Goal: Task Accomplishment & Management: Manage account settings

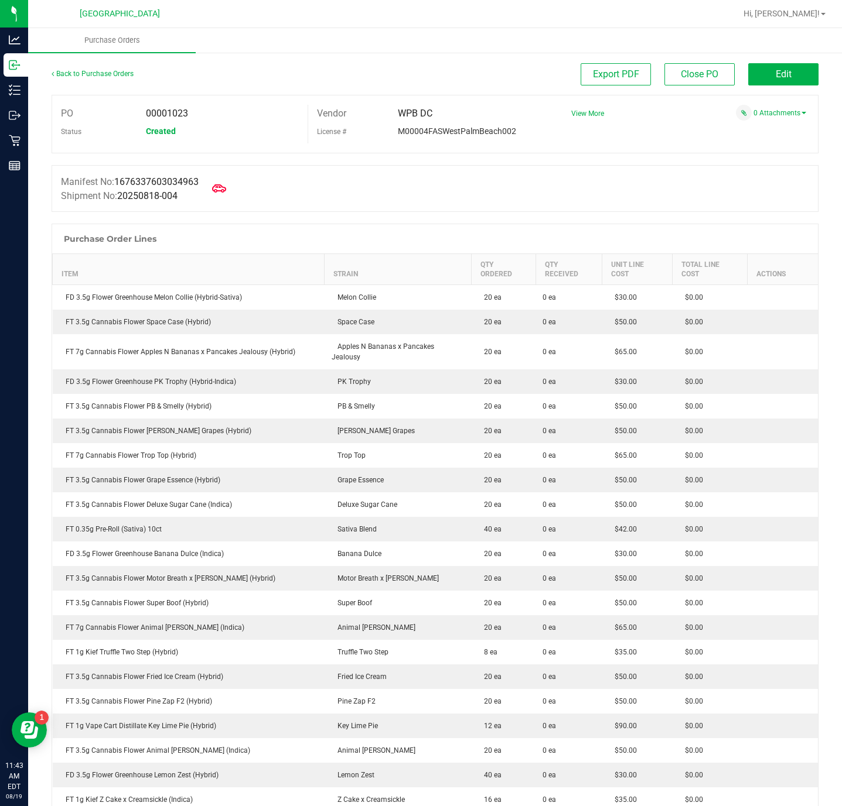
scroll to position [88, 0]
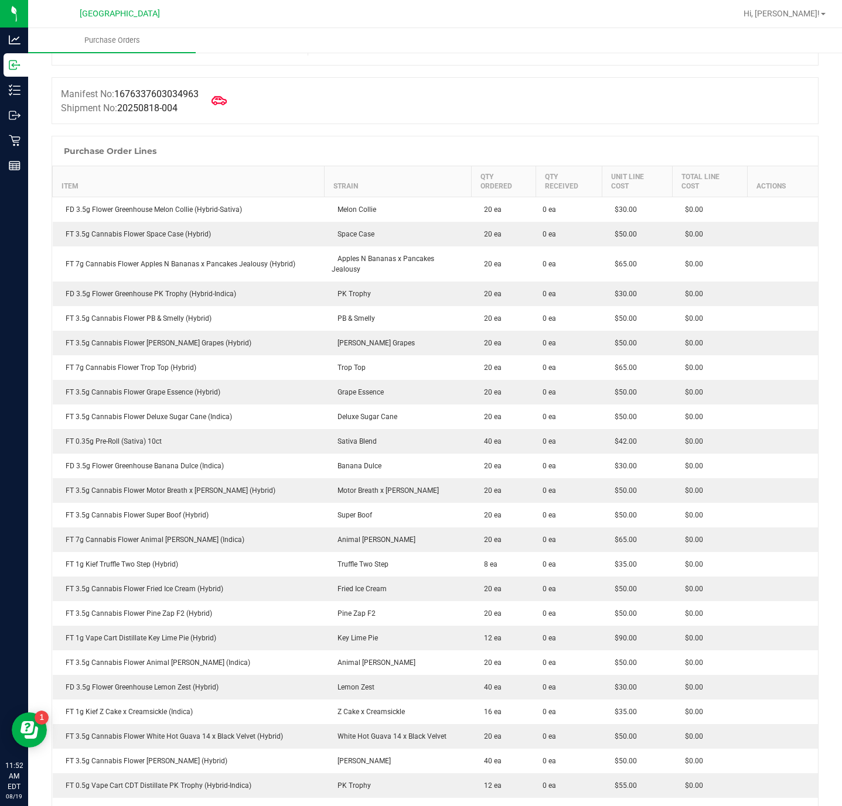
click at [230, 110] on span at bounding box center [219, 101] width 26 height 26
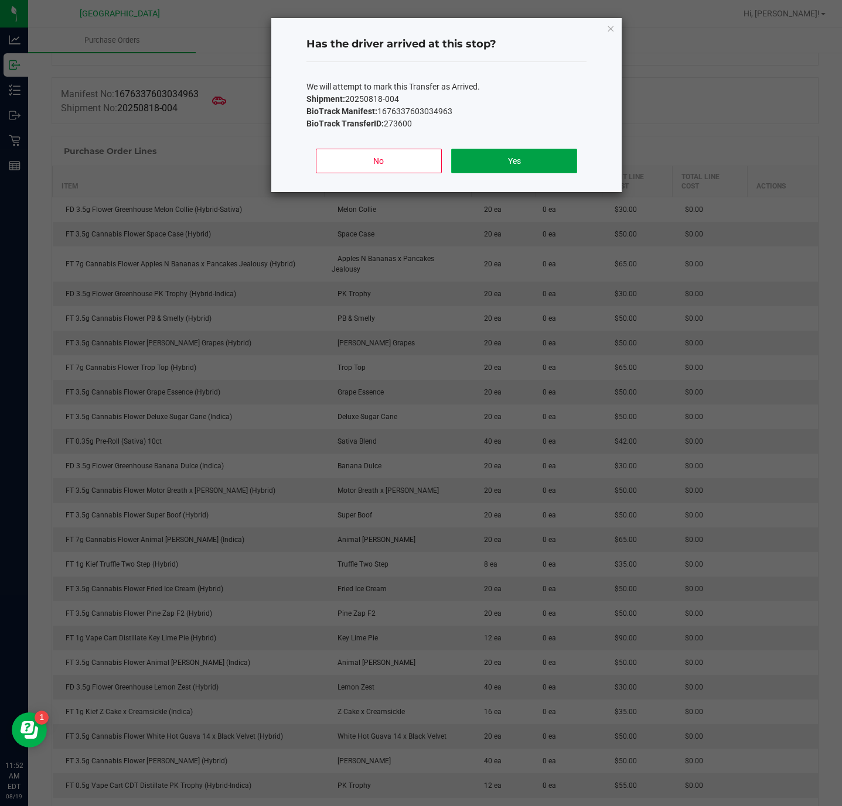
click at [535, 167] on button "Yes" at bounding box center [514, 161] width 126 height 25
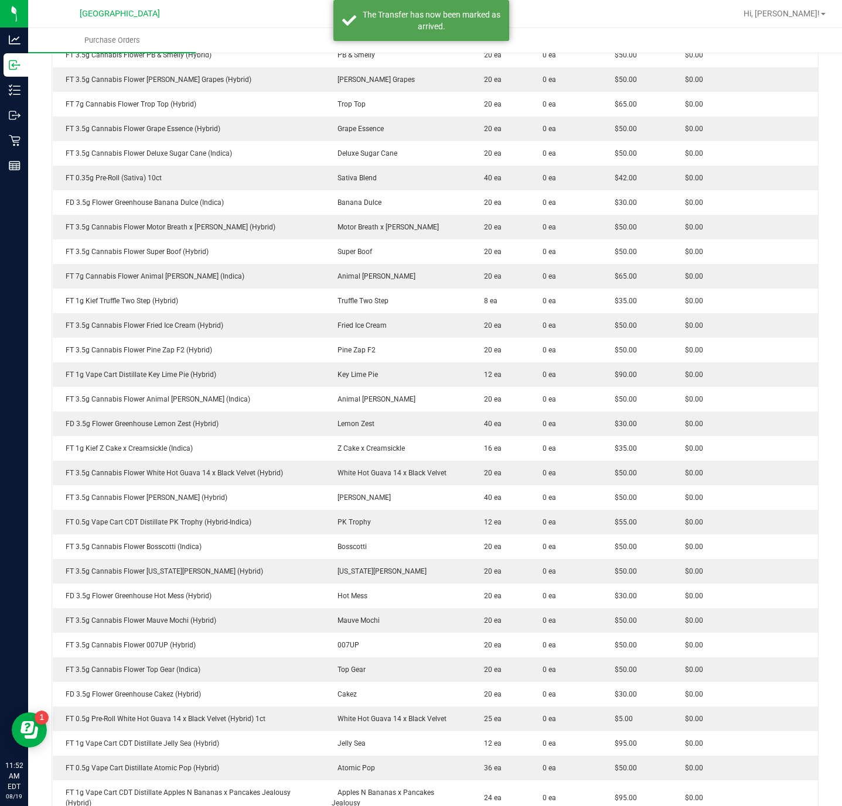
scroll to position [0, 0]
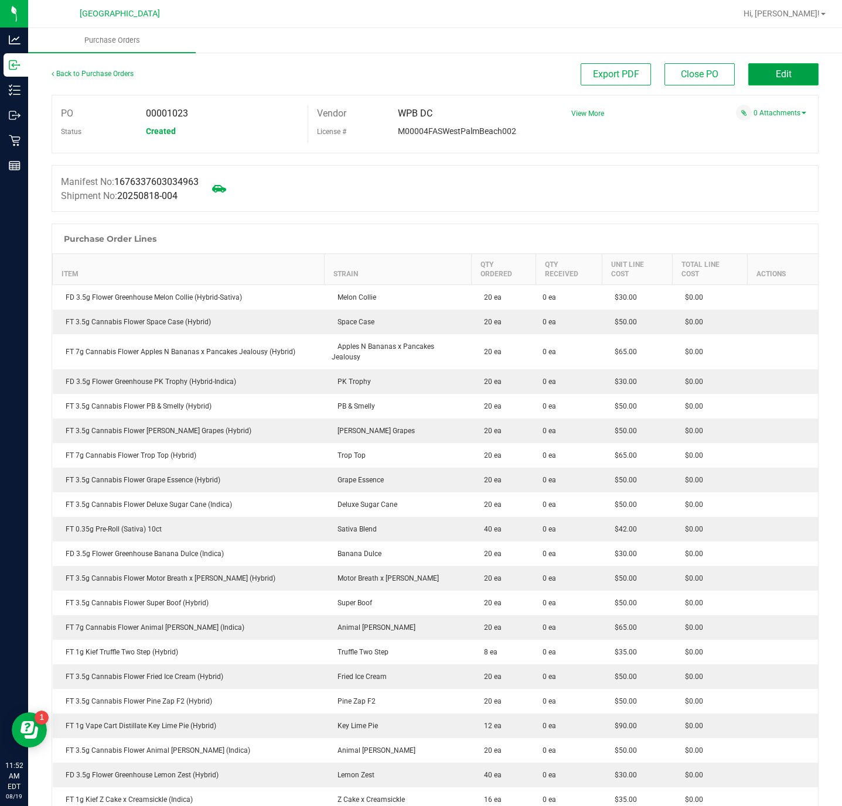
click at [755, 77] on button "Edit" at bounding box center [783, 74] width 70 height 22
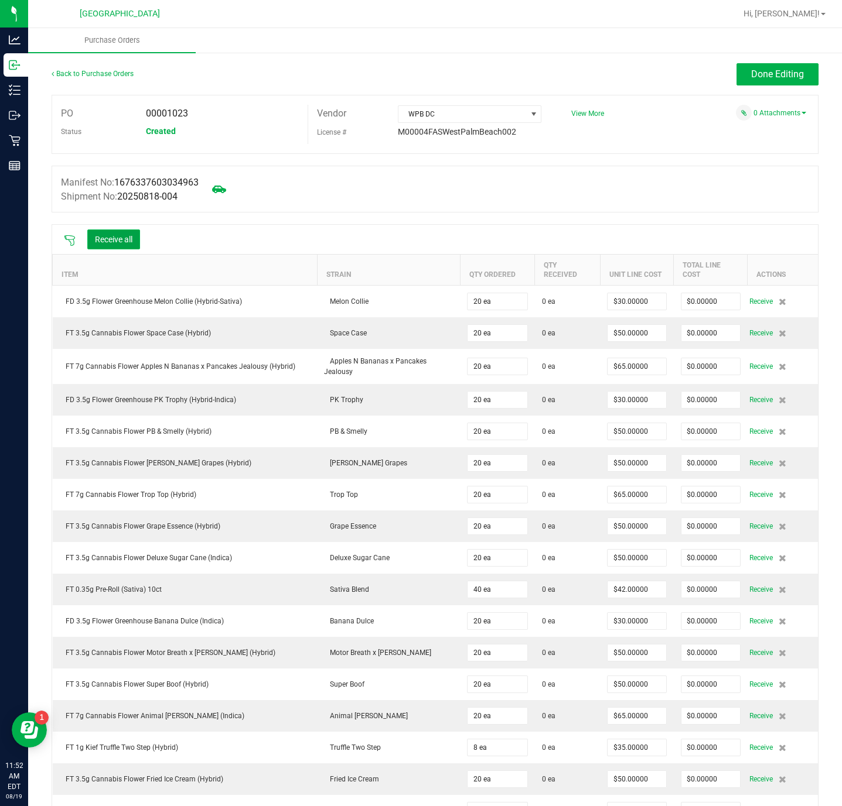
click at [107, 236] on button "Receive all" at bounding box center [113, 240] width 53 height 20
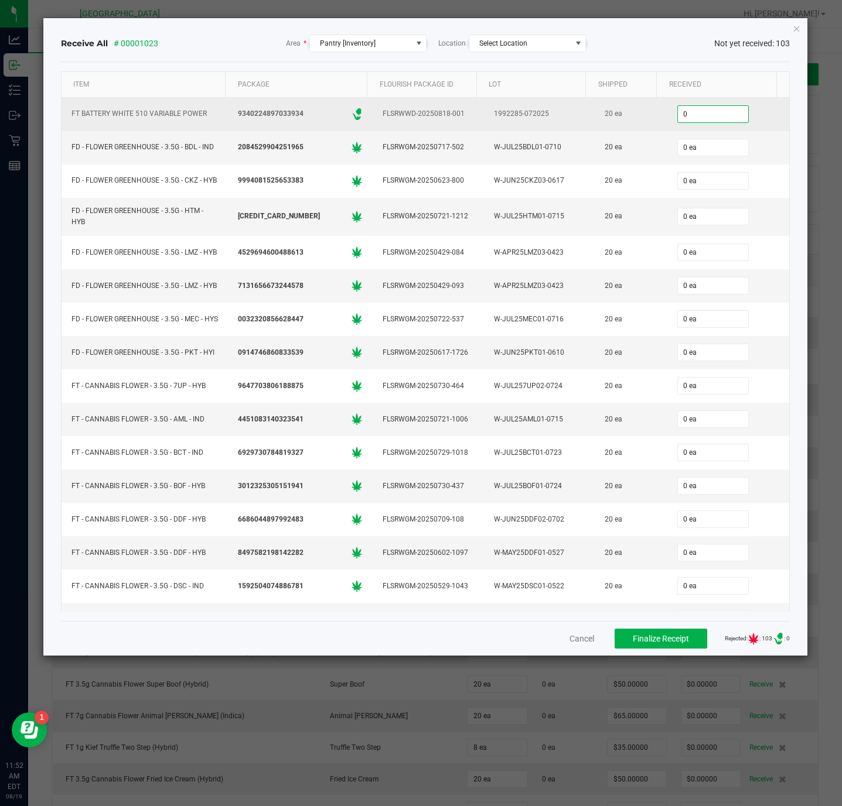
click at [678, 117] on input "0" at bounding box center [713, 114] width 70 height 16
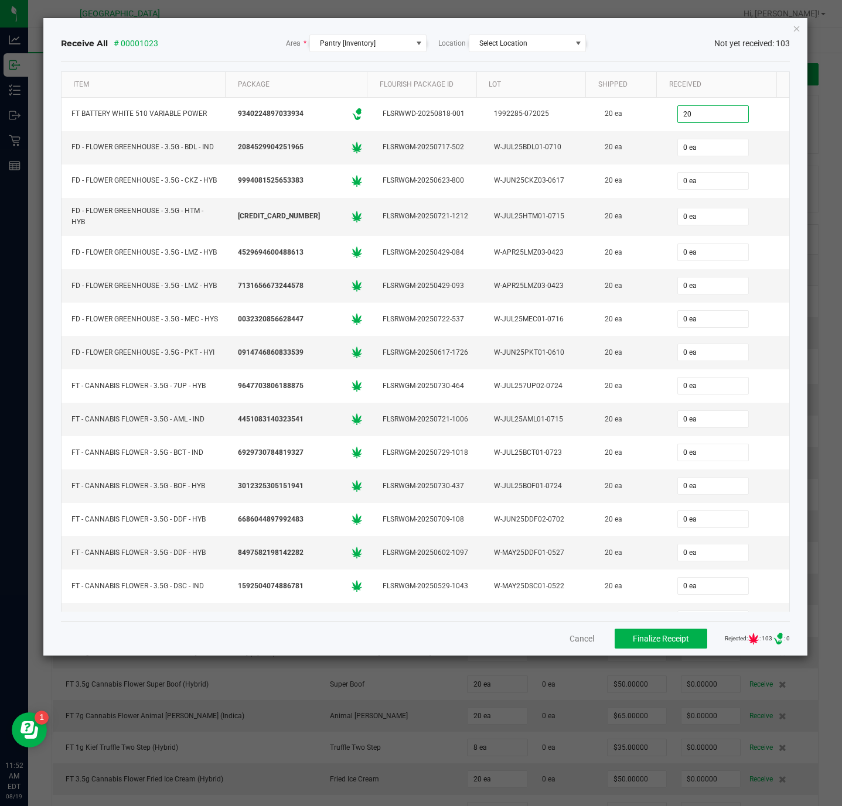
type input "20"
type input "0"
type input "20 ea"
type input "20"
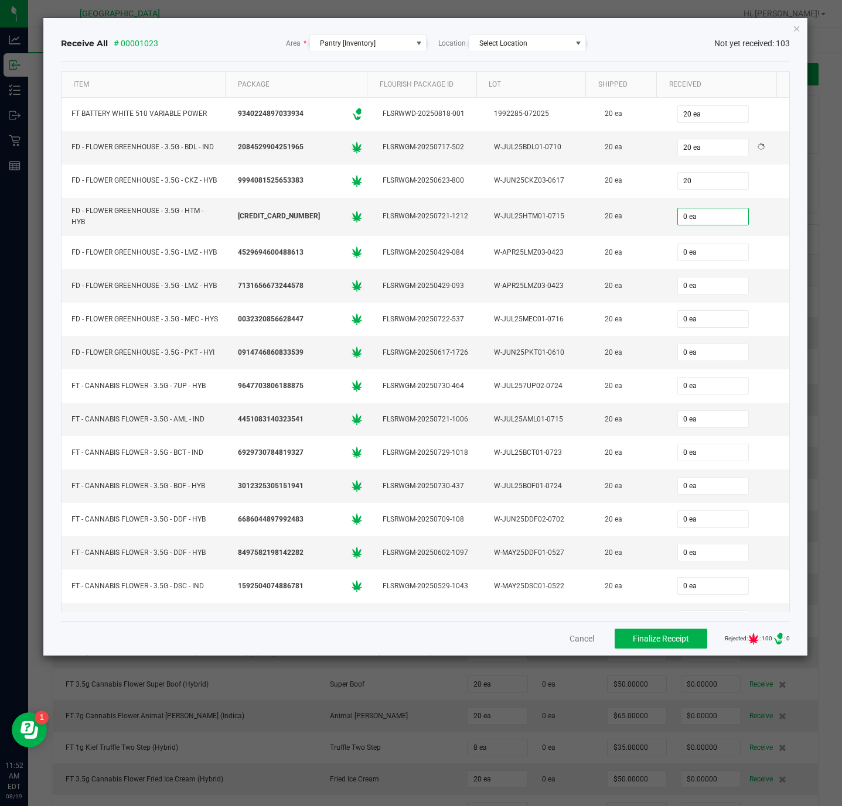
type input "0"
type input "20 ea"
type input "20"
type input "0"
type input "20 ea"
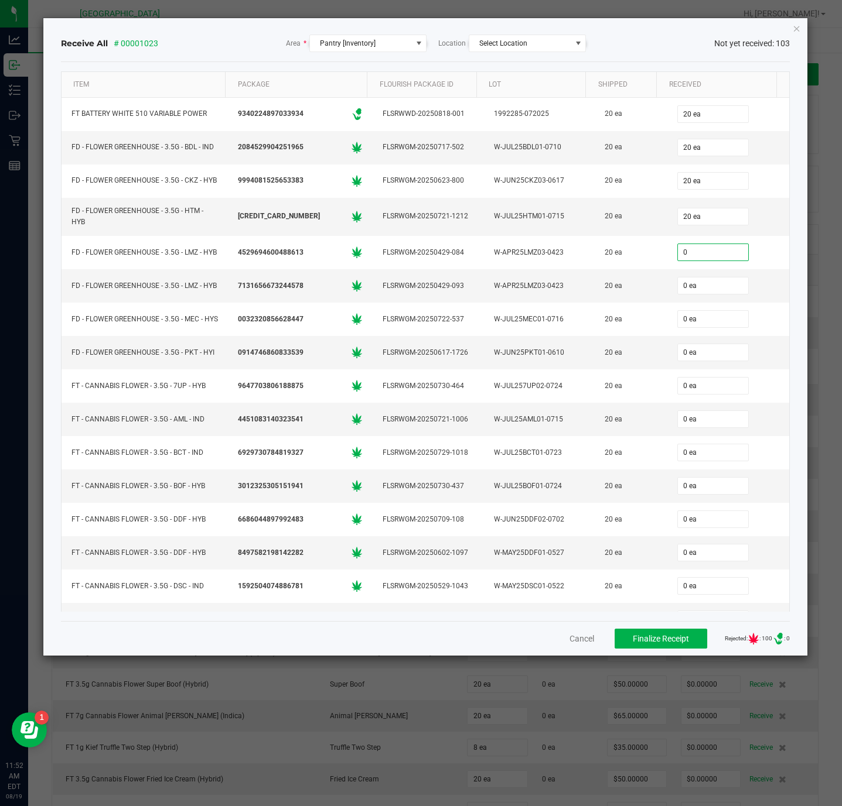
type input "0 ea"
type input "20"
type input "0"
type input "20 ea"
type input "20"
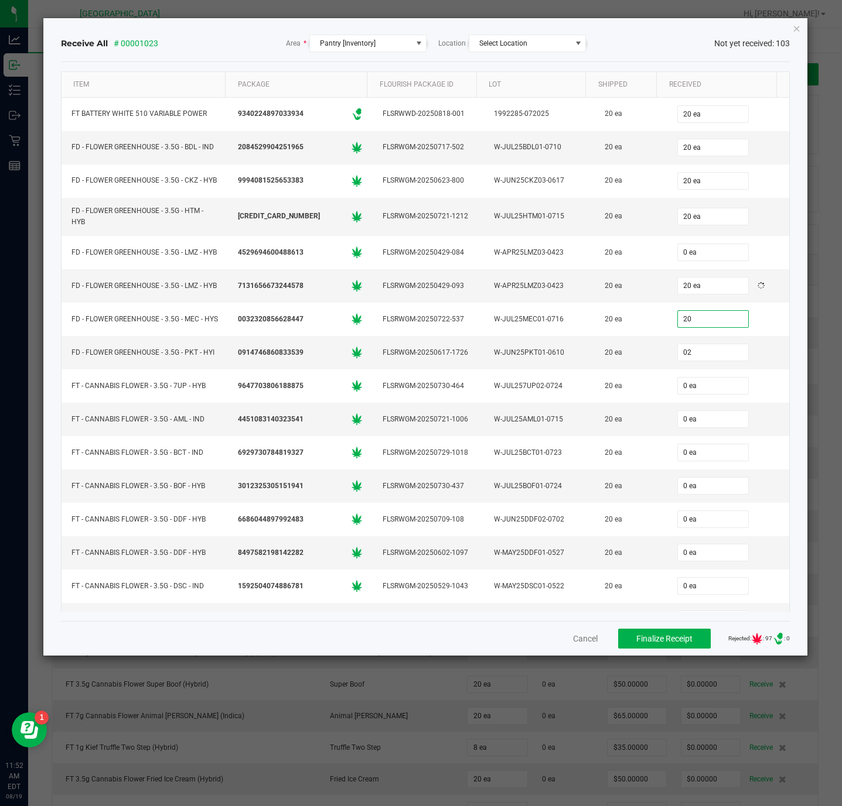
type input "020"
type input "20 ea"
type input "020"
type input "0"
type input "20 ea"
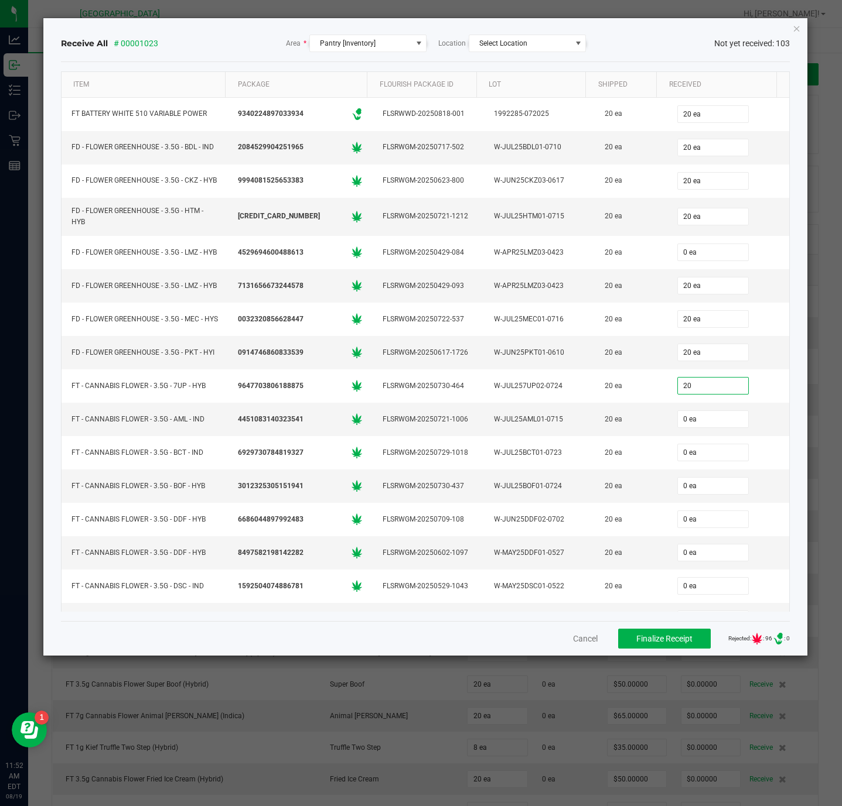
type input "20 ea"
type input "20"
type input "0"
type input "20 ea"
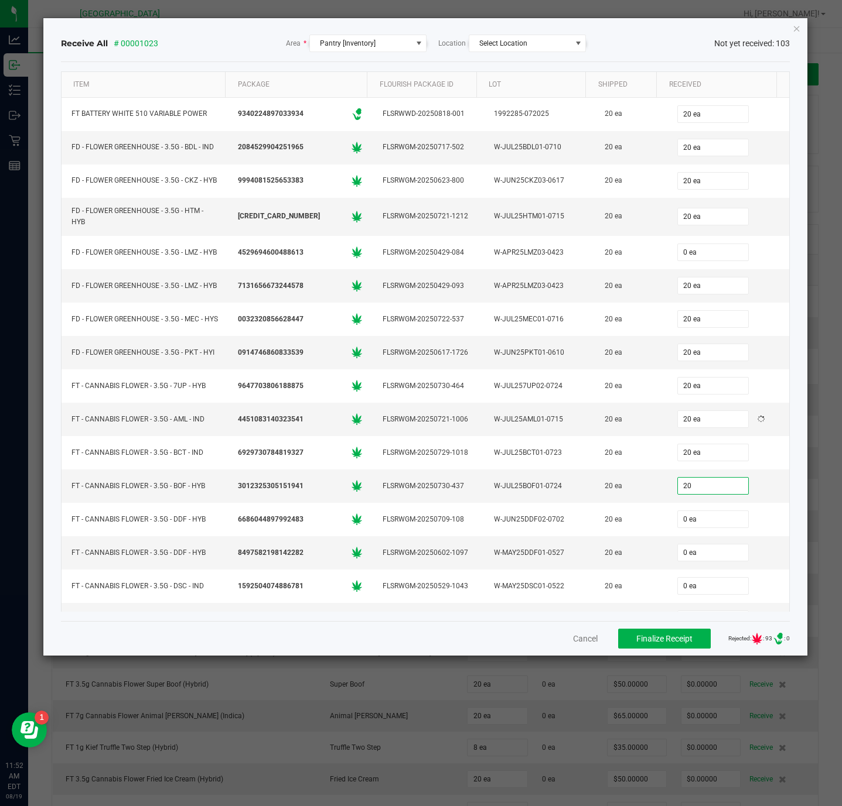
type input "20"
type input "0"
type input "20 ea"
type input "0 ea"
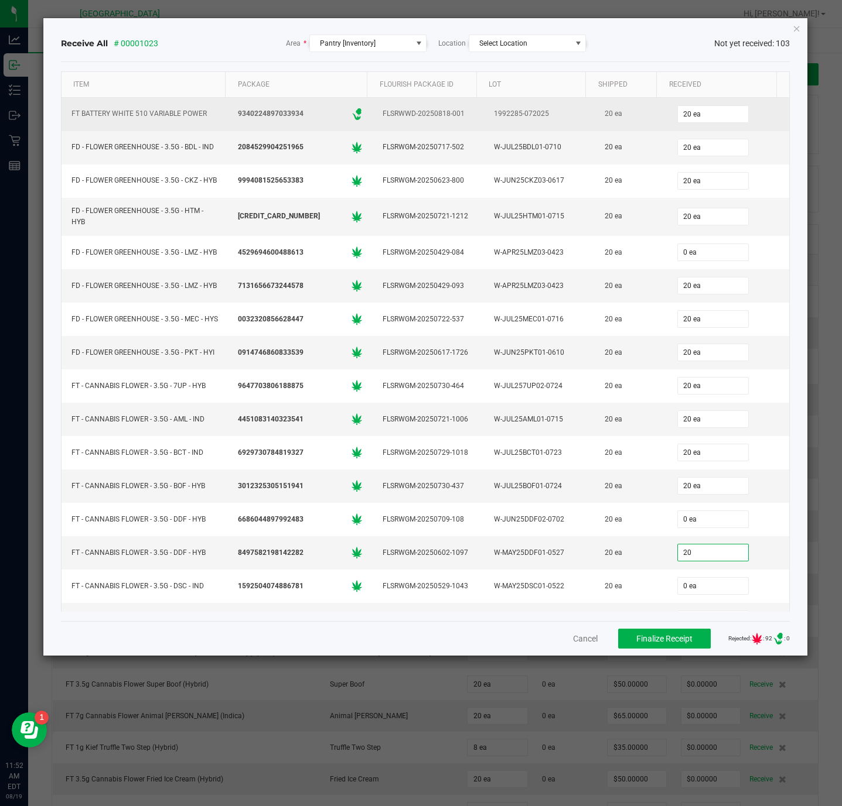
type input "20"
type input "0"
type input "20 ea"
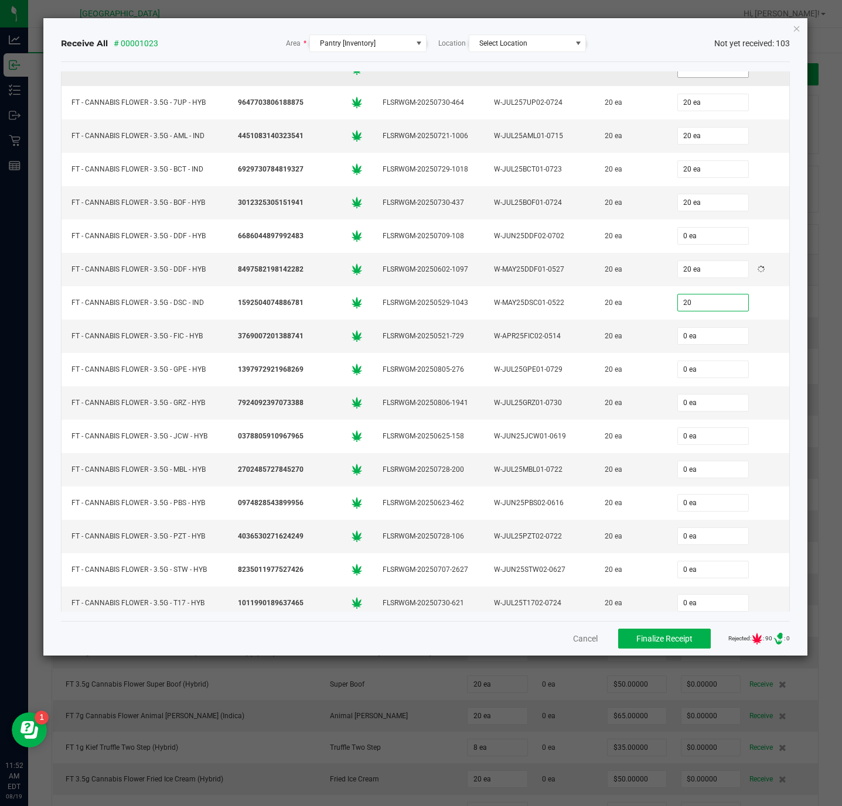
type input "20 ea"
type input "20"
type input "0"
type input "20 ea"
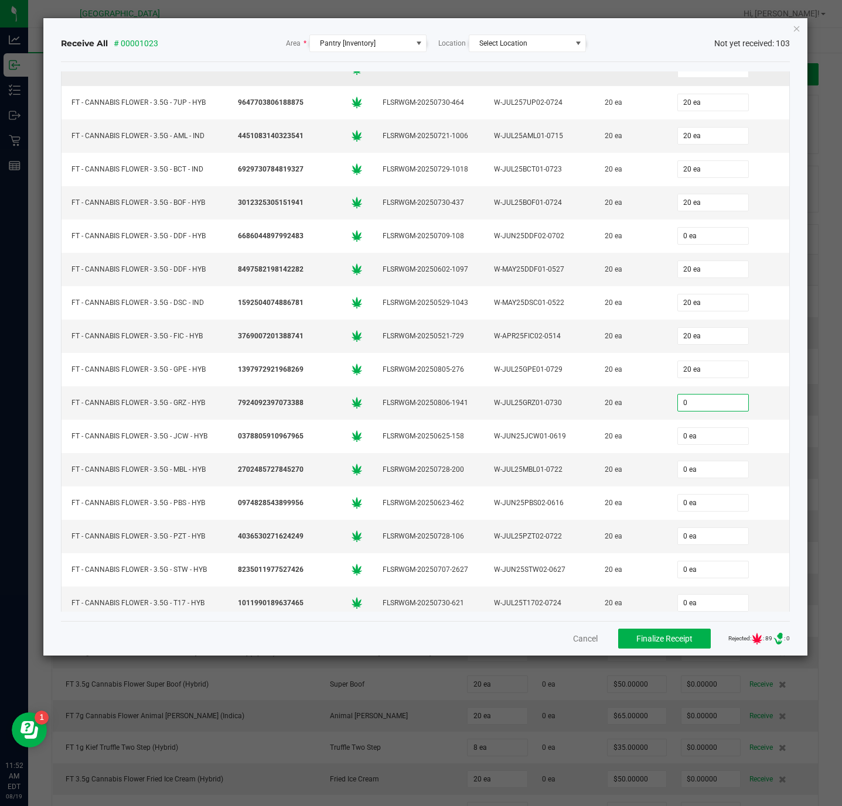
type input "0 ea"
type input "0"
type input "0 ea"
type input "20"
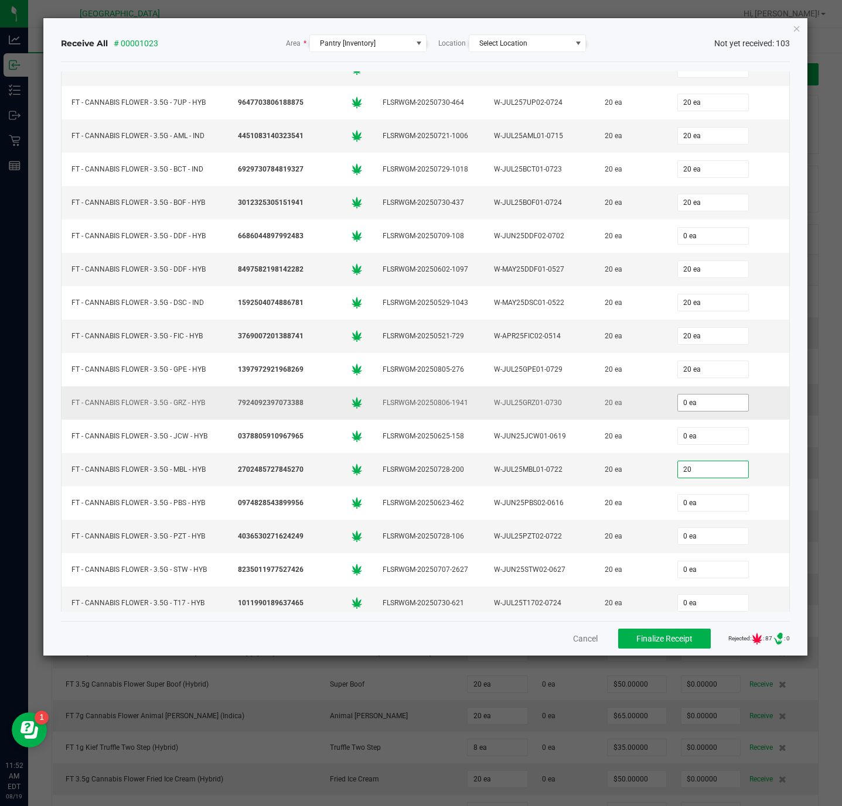
type input "0"
type input "20 ea"
click at [678, 411] on input "0" at bounding box center [713, 403] width 70 height 16
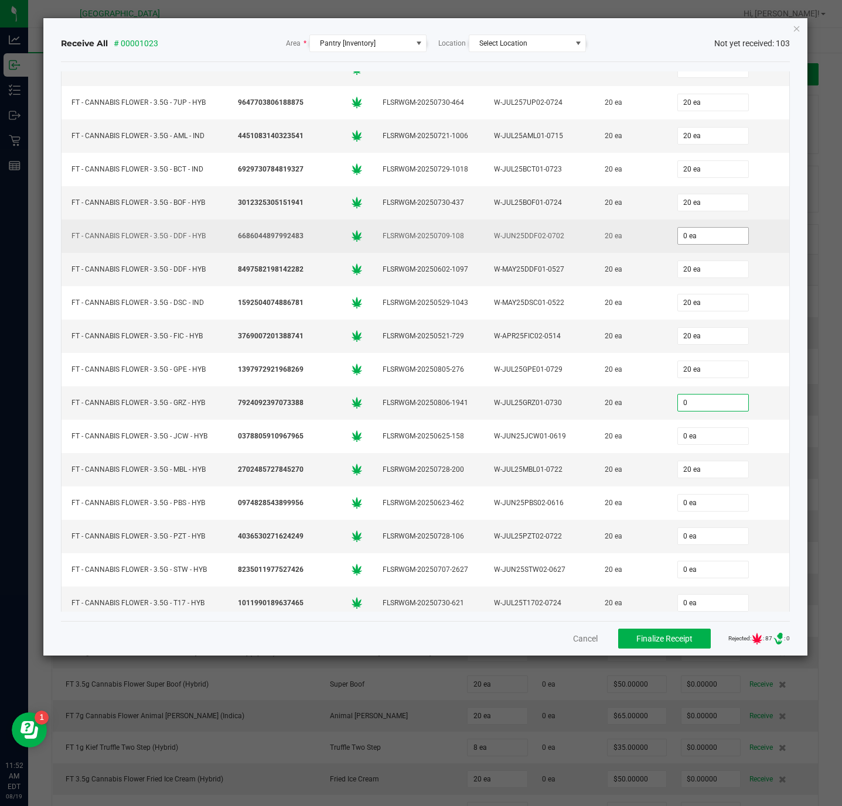
type input "0"
type input "0 ea"
click at [678, 244] on input "0" at bounding box center [713, 236] width 70 height 16
type input "20 ea"
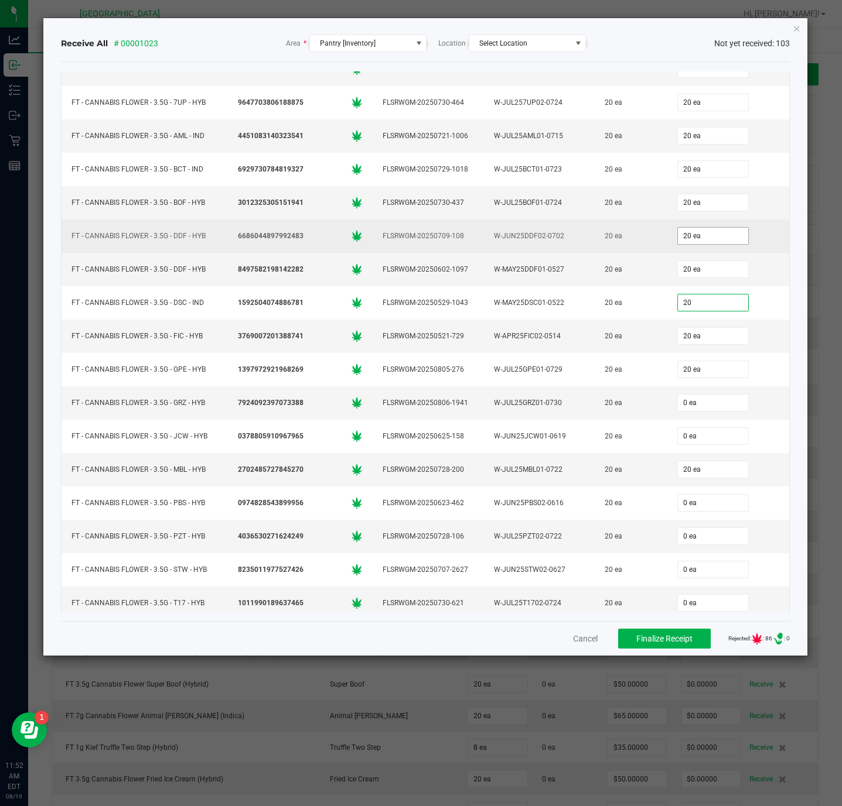
type input "20 ea"
type input "20"
type input "0"
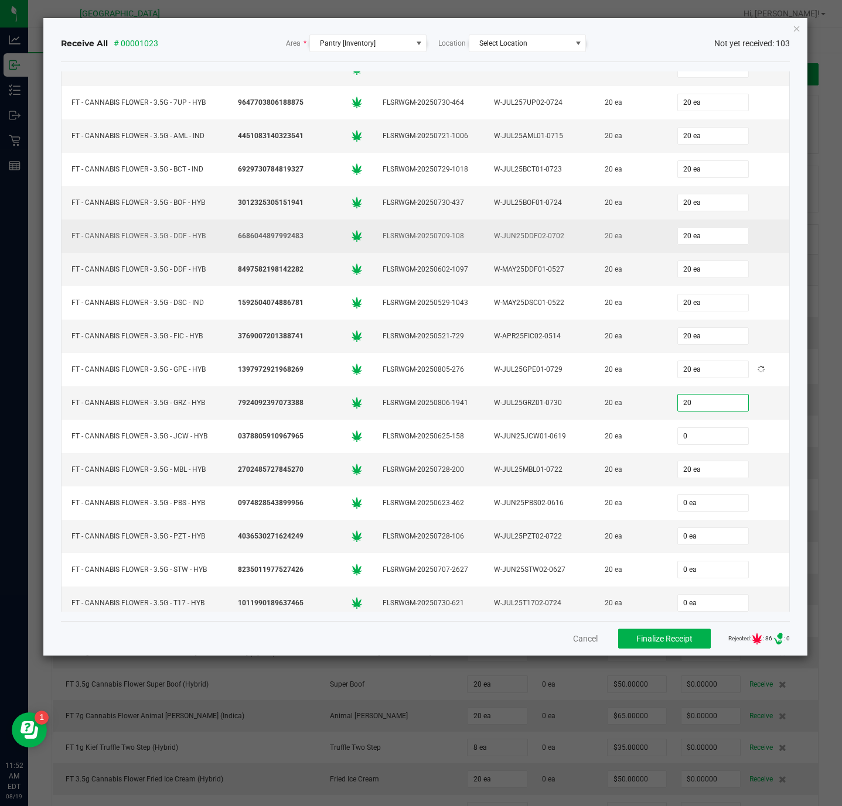
type input "20 ea"
type input "20"
type input "0"
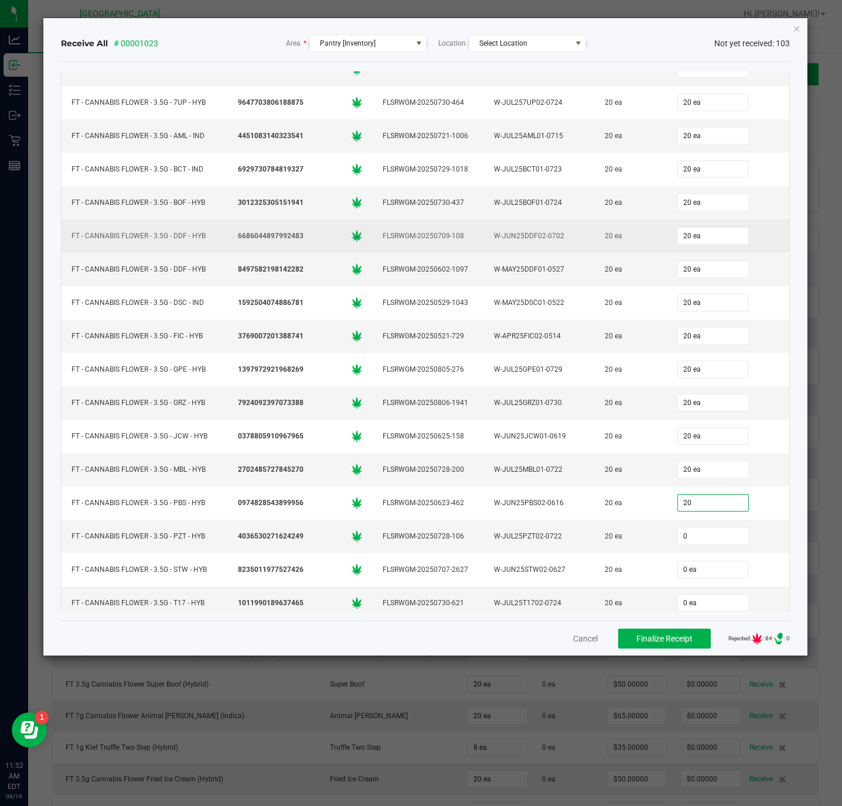
type input "20 ea"
type input "20"
type input "0"
type input "20 ea"
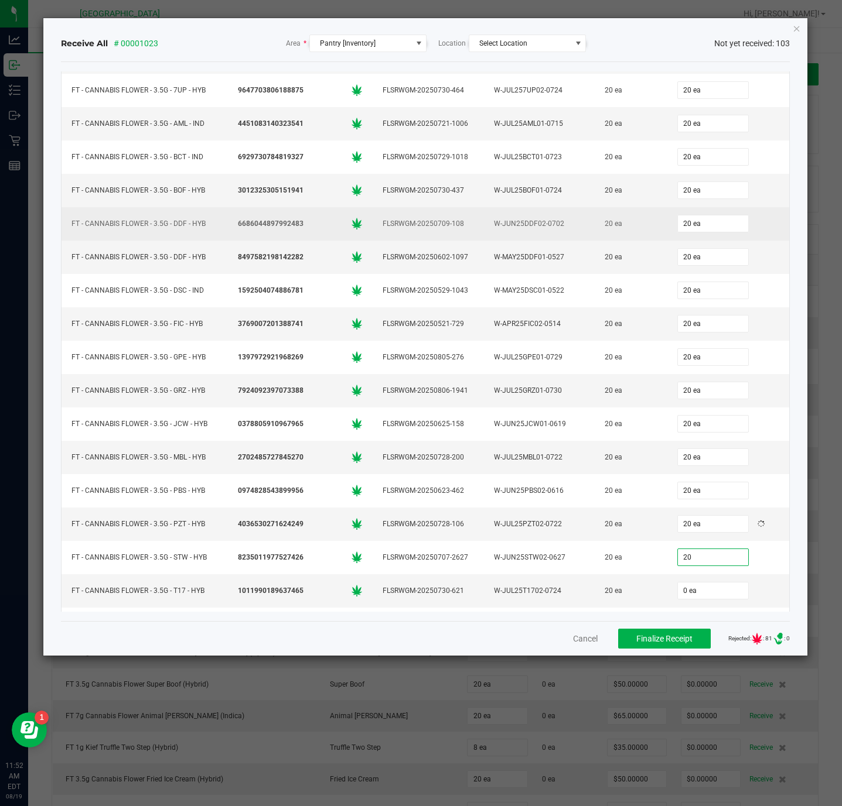
type input "20"
type input "0"
type input "20 ea"
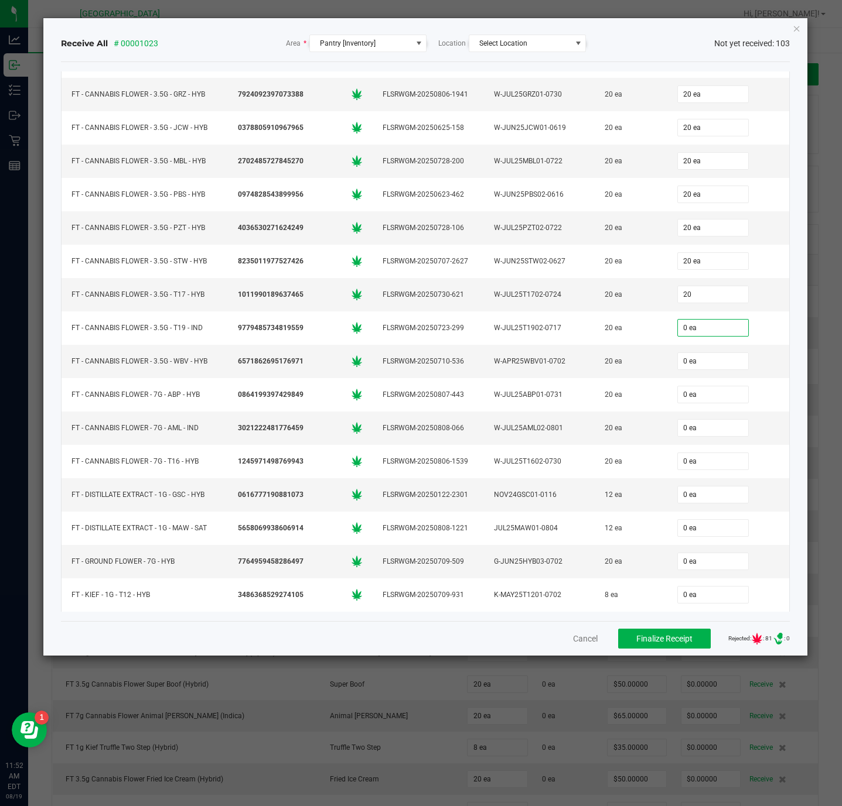
type input "20 ea"
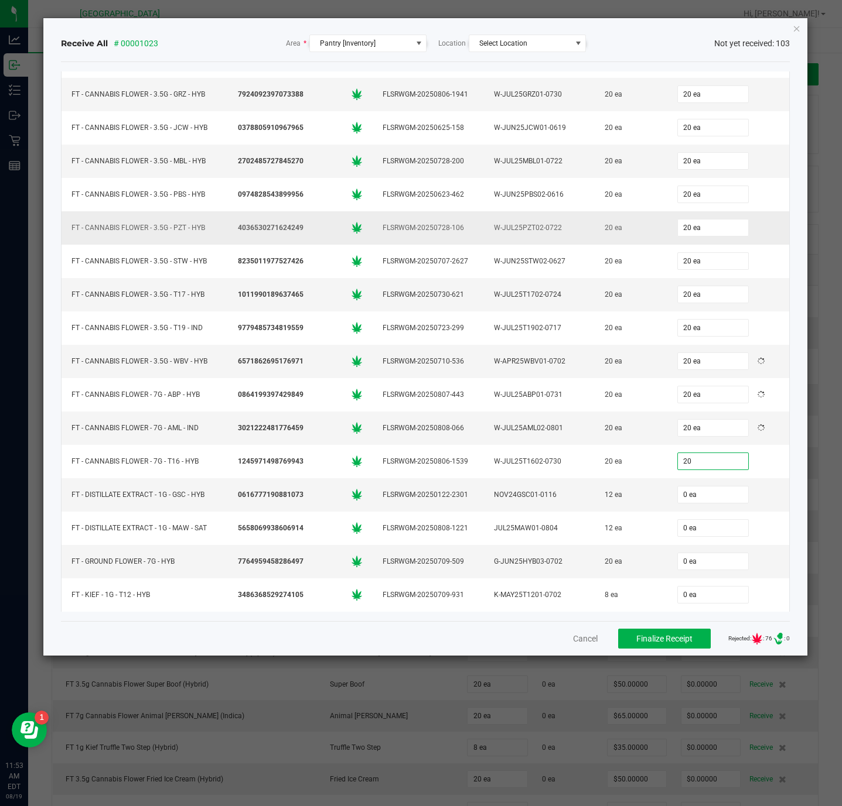
type input "20 ea"
type input "0"
type input "12"
type input "0"
type input "12 ea"
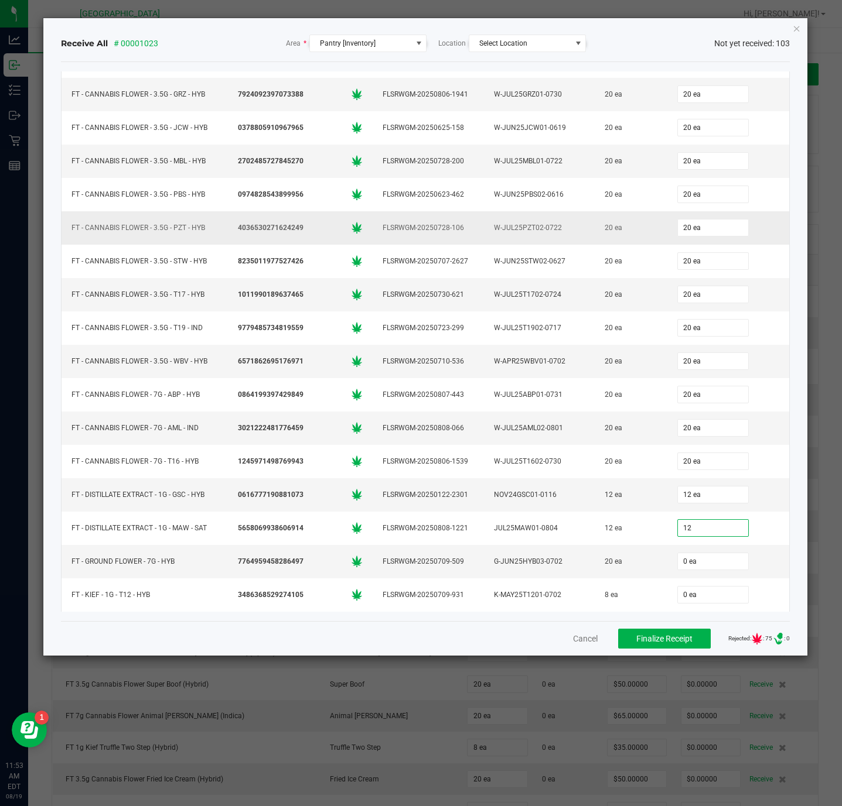
type input "12"
type input "0"
type input "12 ea"
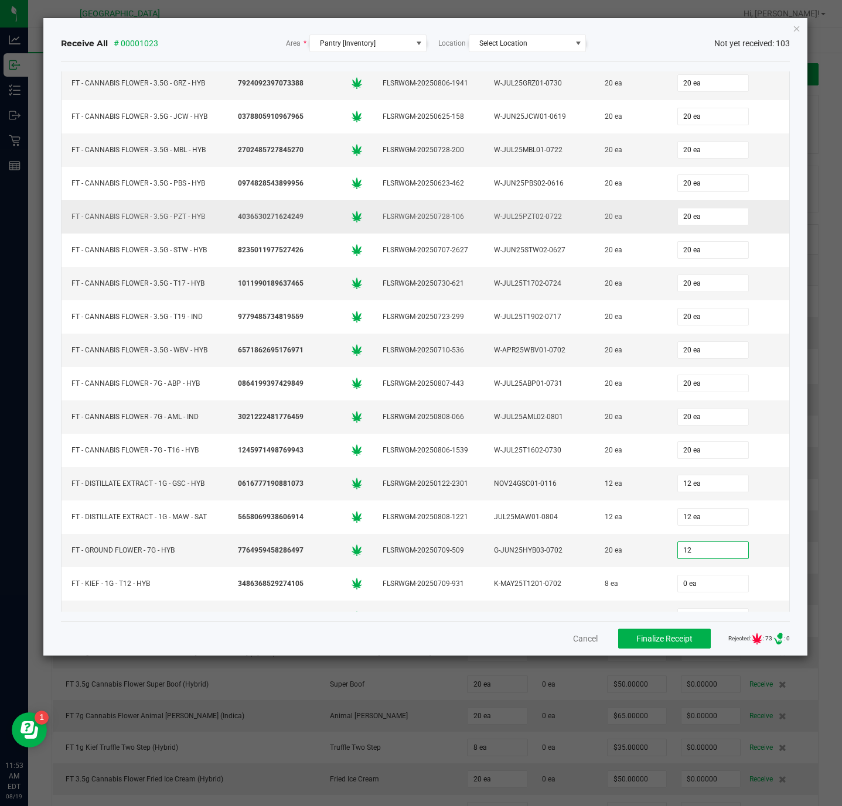
type input "1"
type input "20"
type input "0"
type input "20 ea"
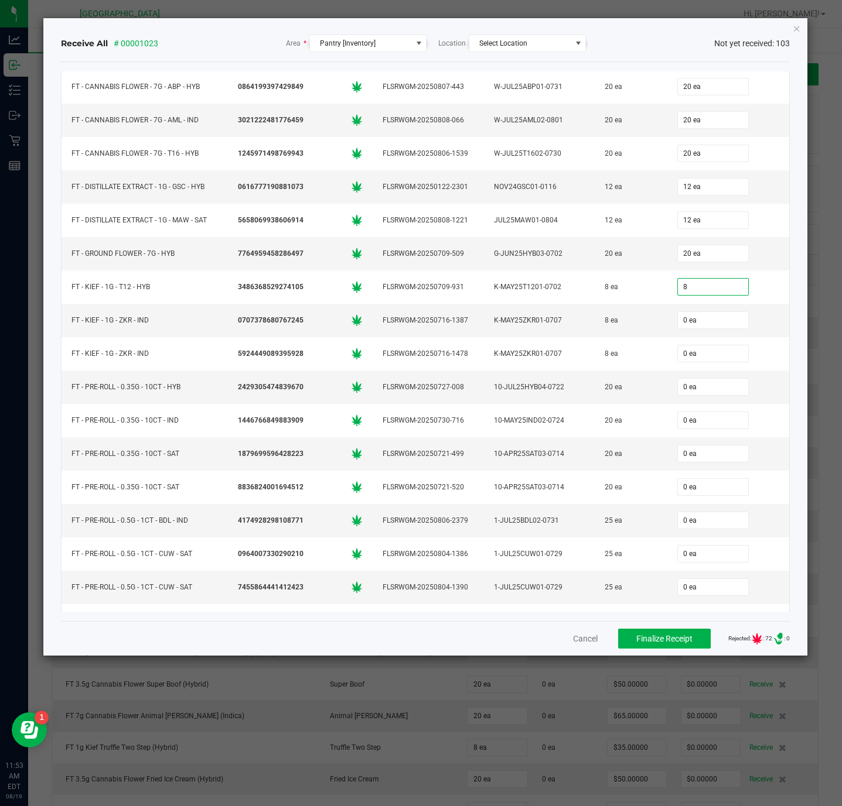
type input "8 ea"
type input "20 ea"
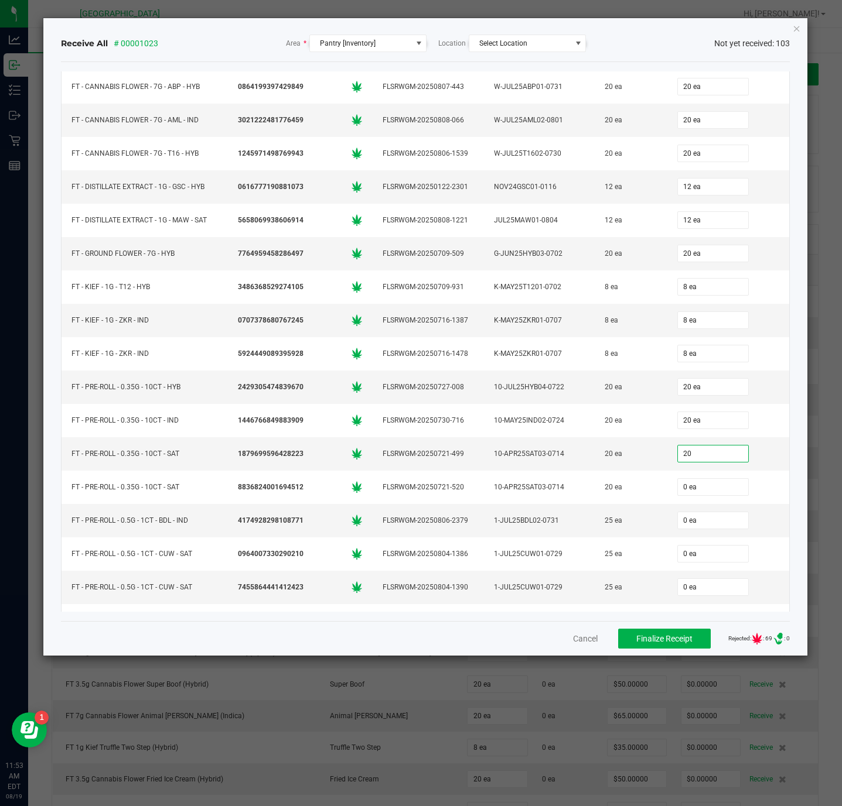
type input "20 ea"
type input "25"
type input "0"
type input "25 ea"
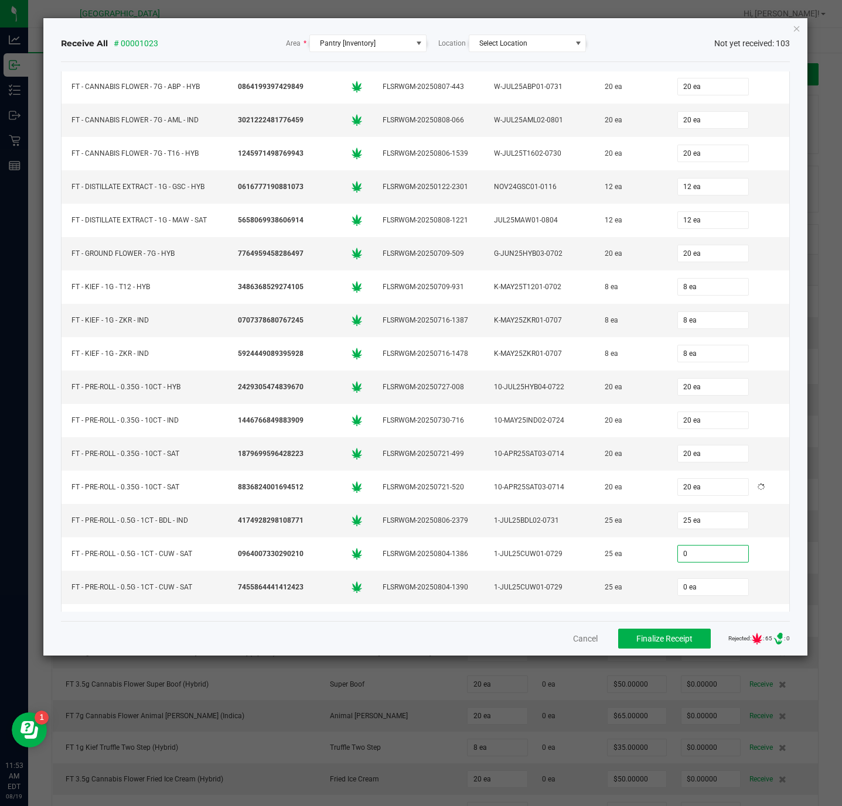
scroll to position [912, 0]
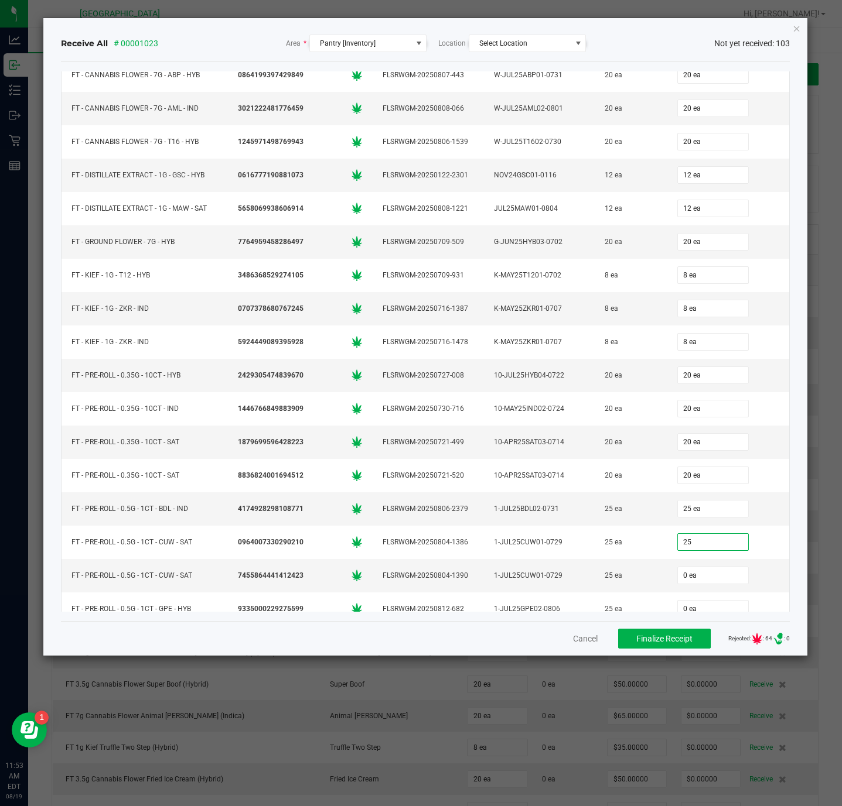
type input "25 ea"
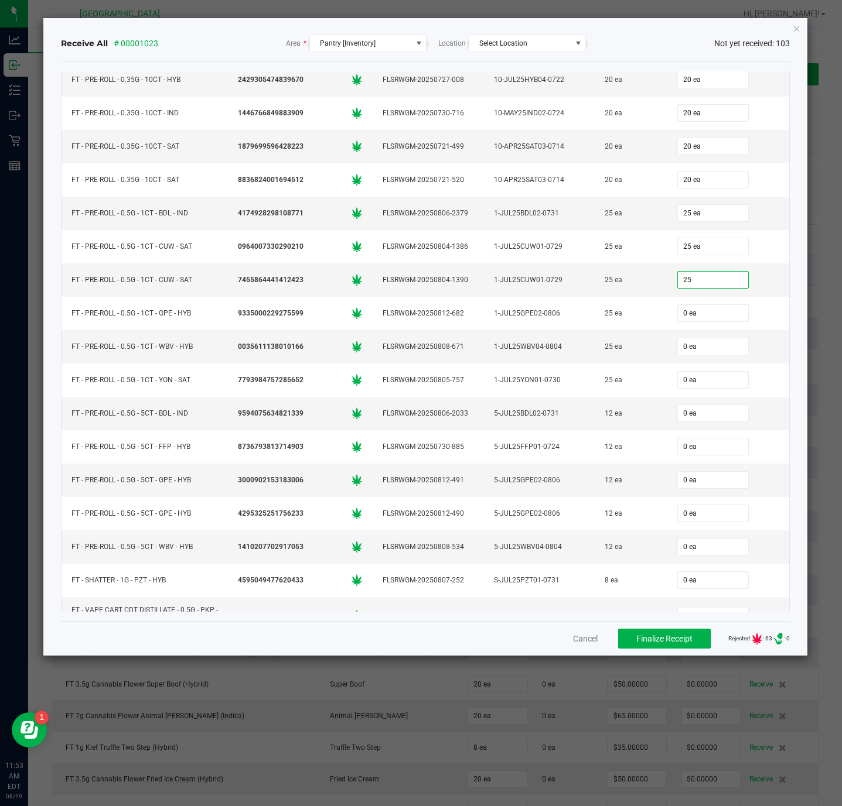
type input "25 ea"
type input "25"
type input "0"
type input "25 ea"
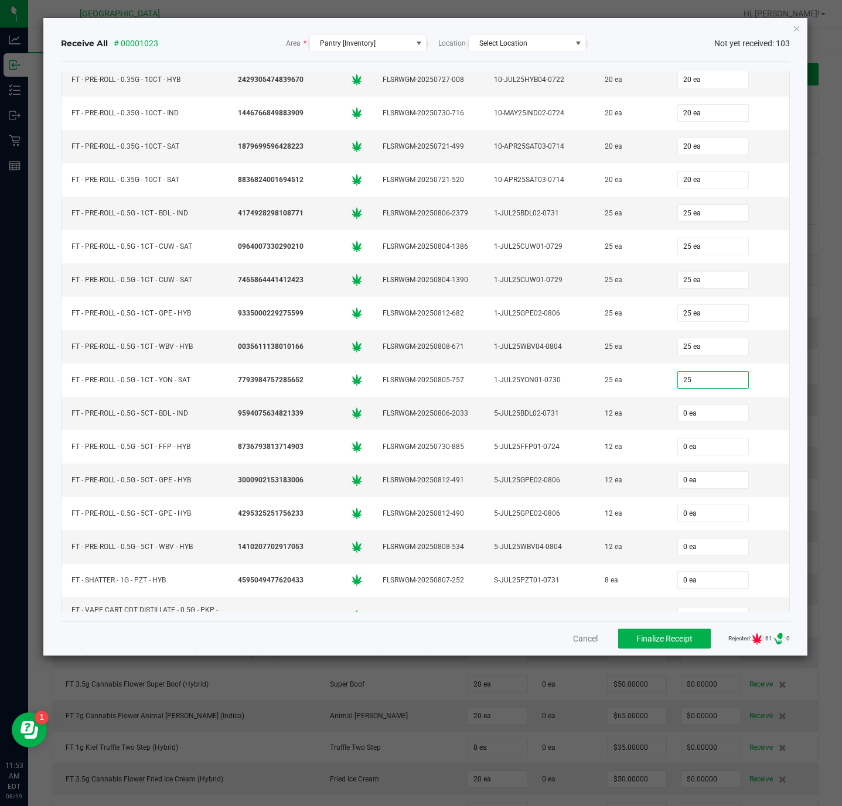
type input "25"
type input "0"
type input "25 ea"
type input "12"
type input "01"
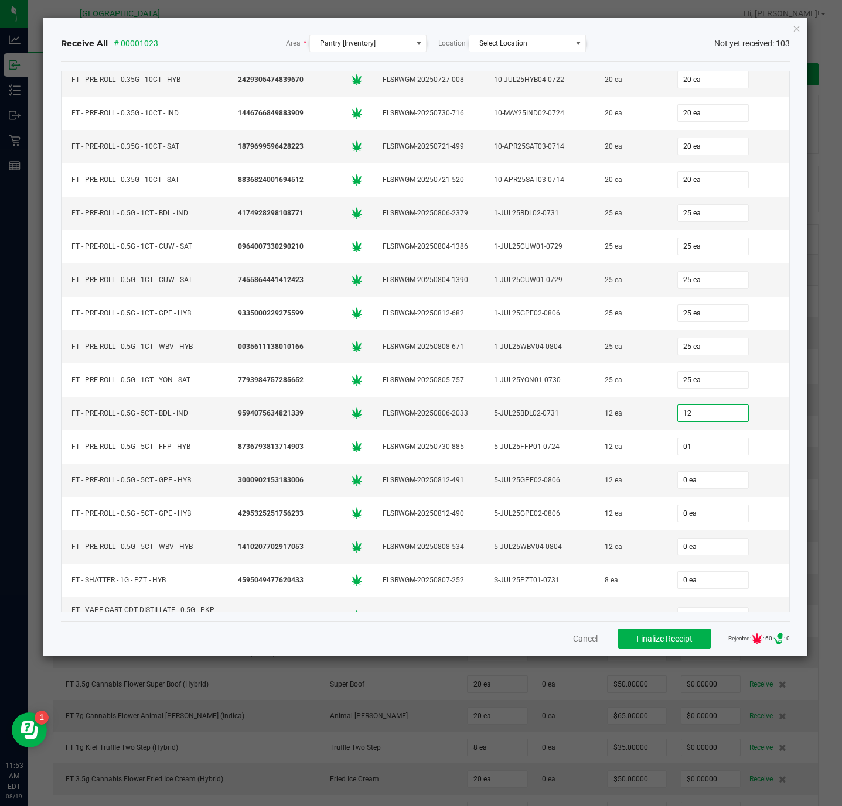
type input "12 ea"
type input "012"
type input "01"
type input "12 ea"
type input "012"
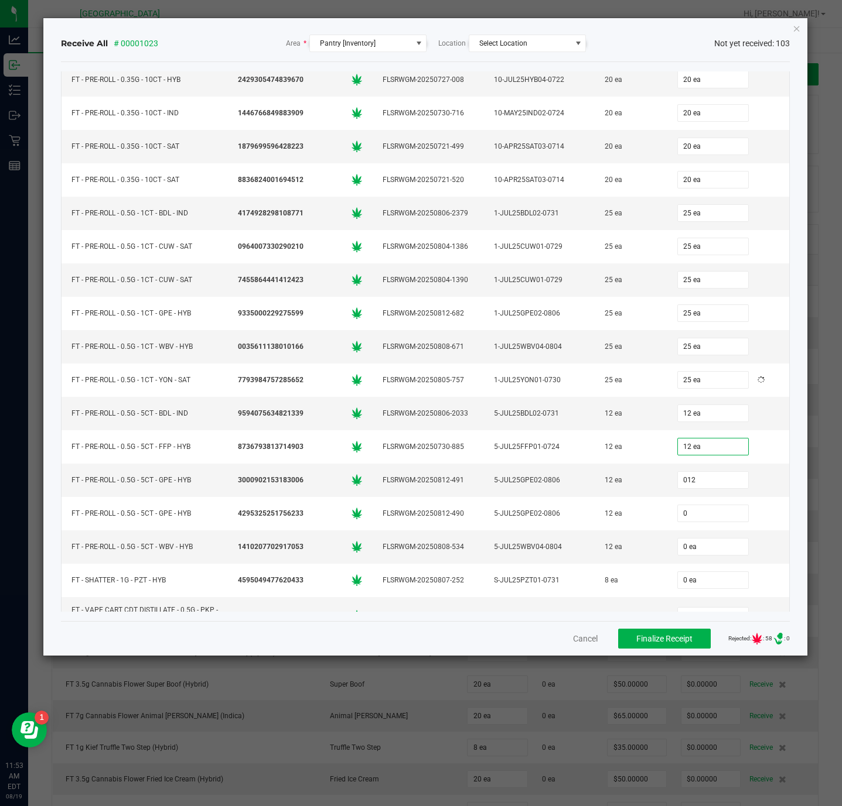
type input "01"
type input "12 ea"
type input "012"
type input "0"
type input "12 ea"
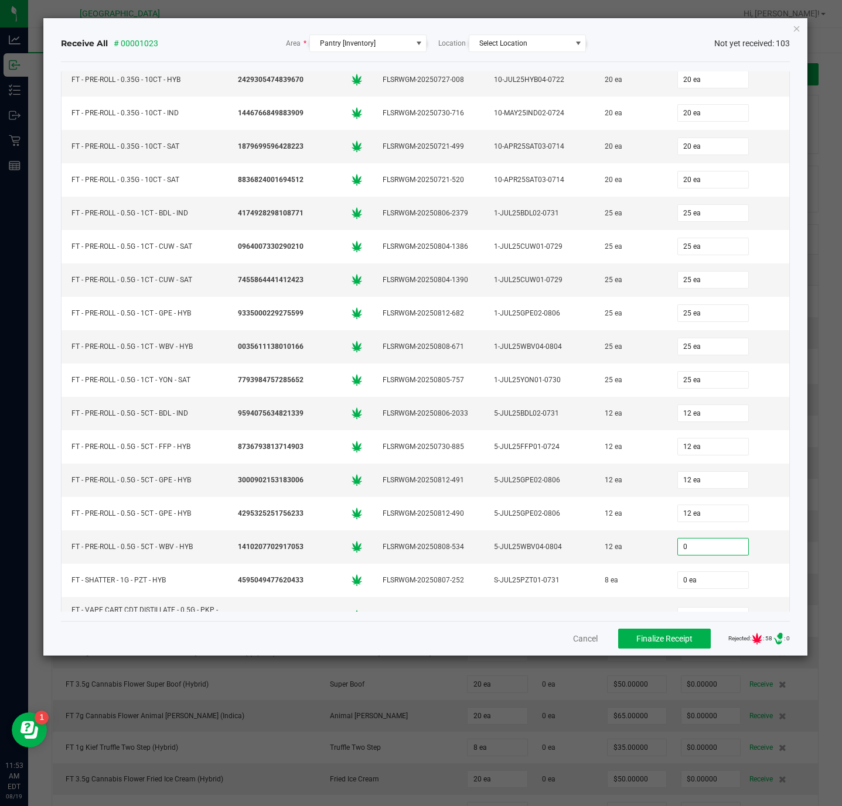
scroll to position [1220, 0]
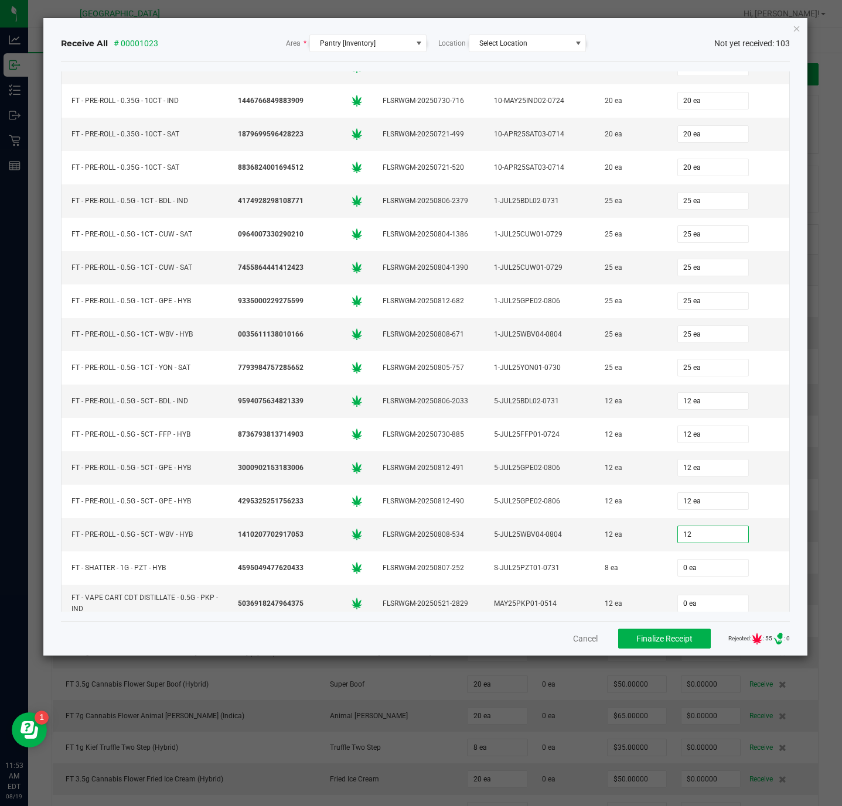
type input "12"
type input "0"
type input "12 ea"
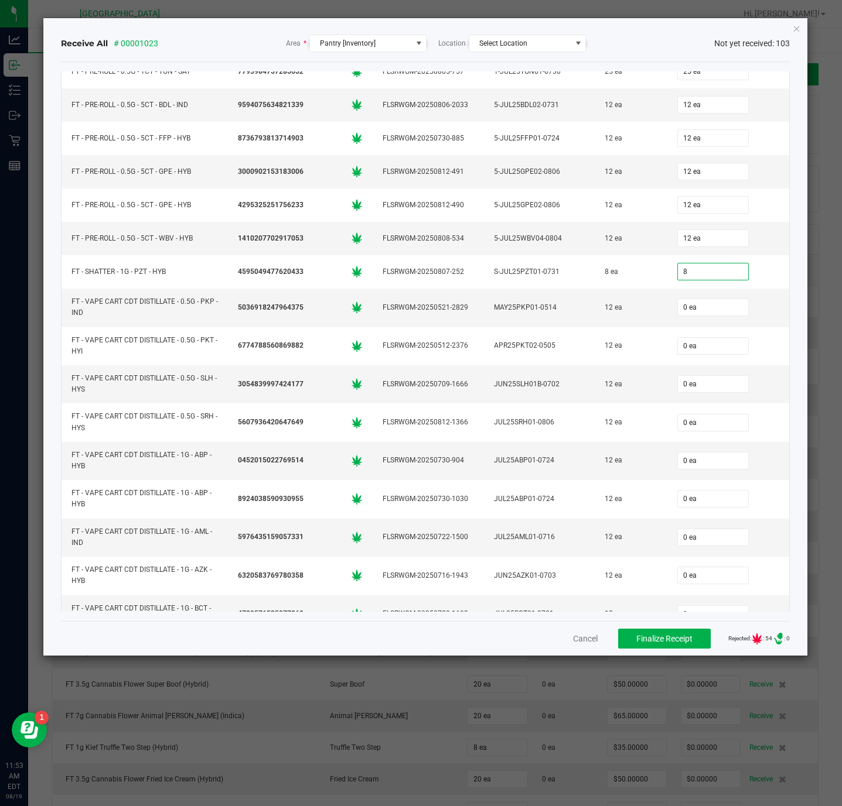
type input "8 ea"
type input "12 ea"
type input "12"
type input "0"
type input "12 ea"
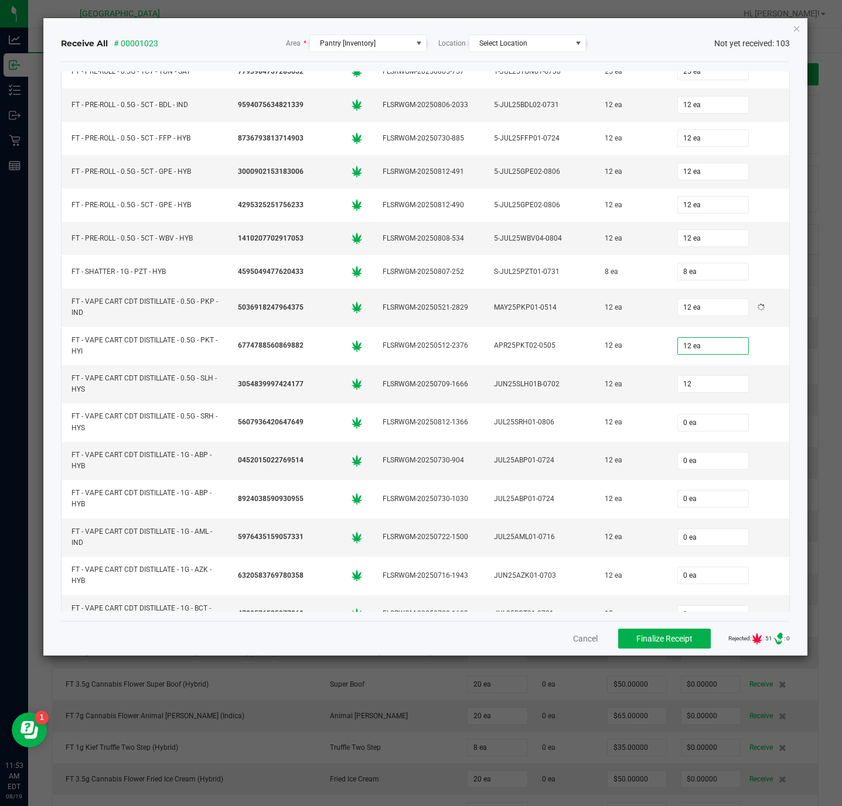
type input "12"
type input "0"
type input "12 ea"
type input "2"
type input "0"
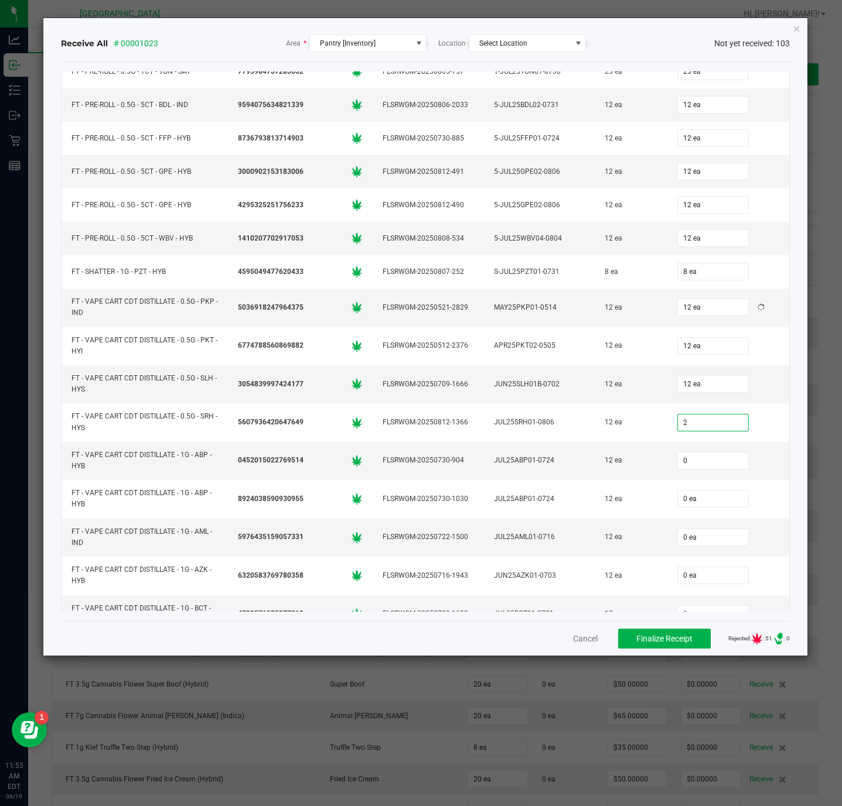
type input "2 ea"
type input "12"
type input "0"
type input "12 ea"
type input "12"
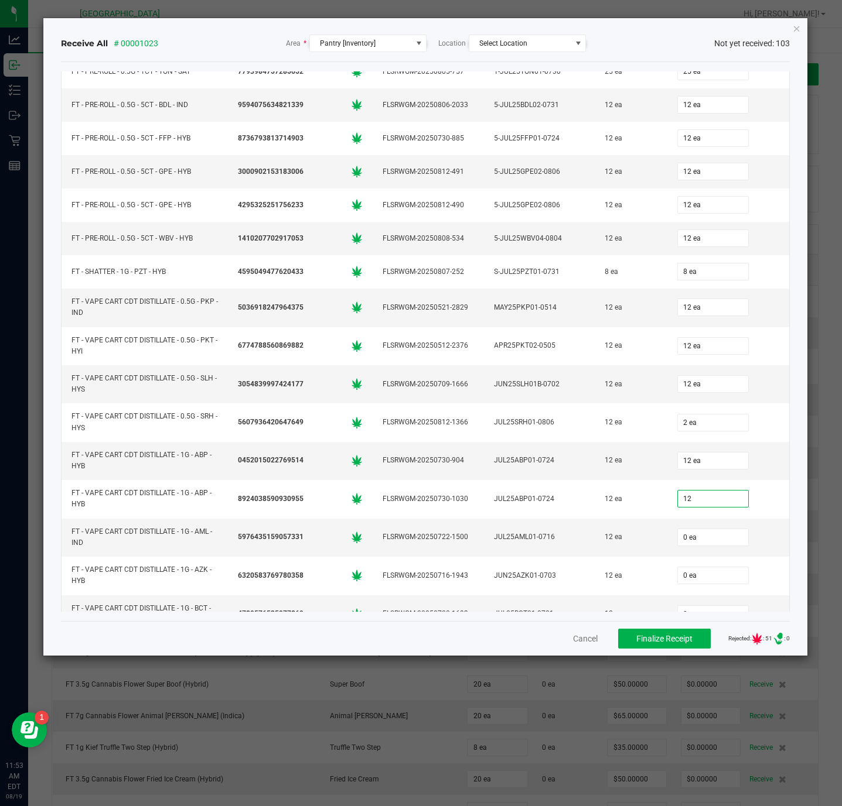
type input "0"
type input "12 ea"
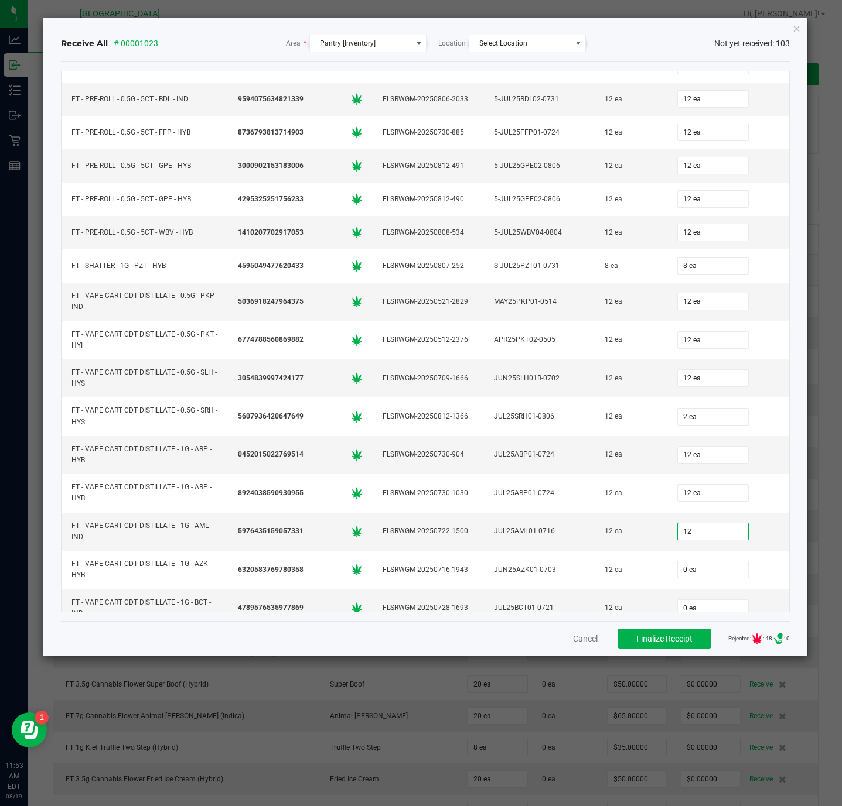
type input "12"
type input "0"
type input "12 ea"
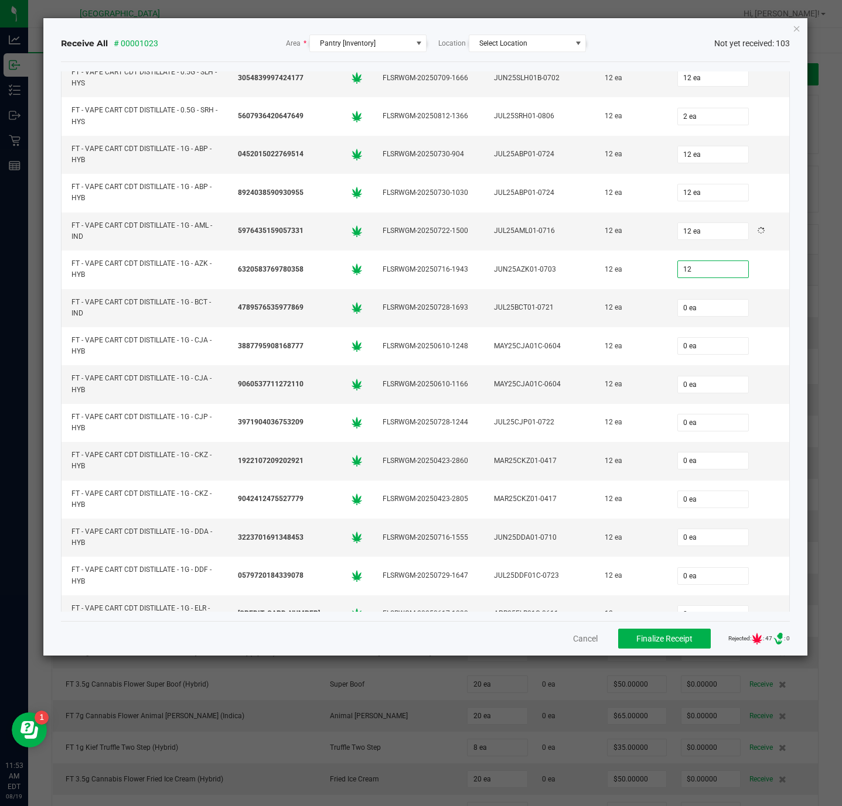
type input "12"
type input "0"
type input "12 ea"
type input "012"
type input "0"
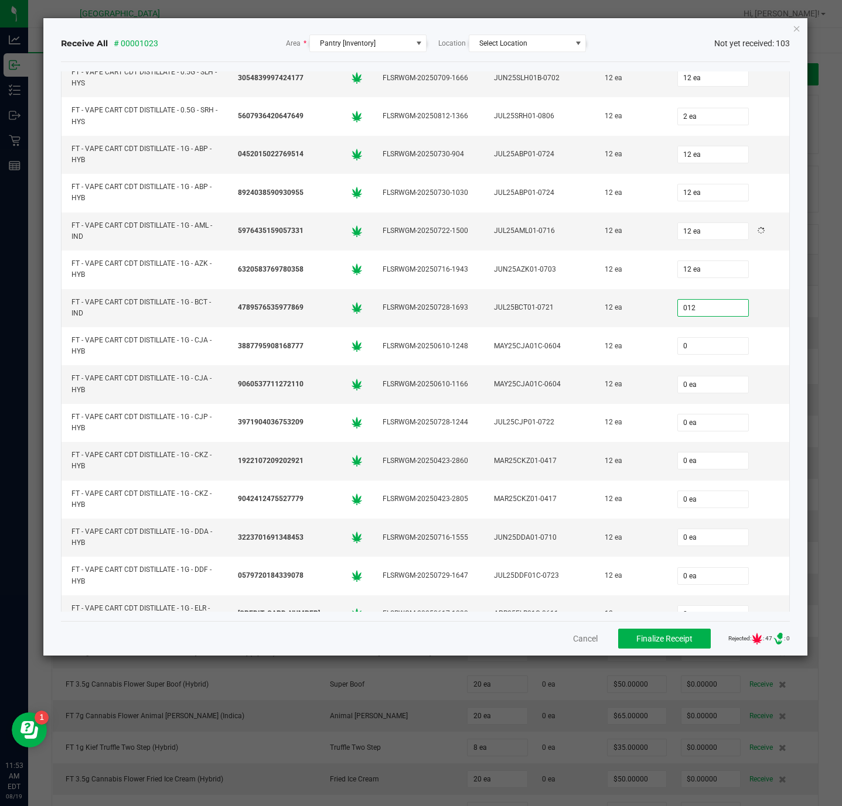
type input "12 ea"
type input "012"
type input "0"
type input "12 ea"
type input "12"
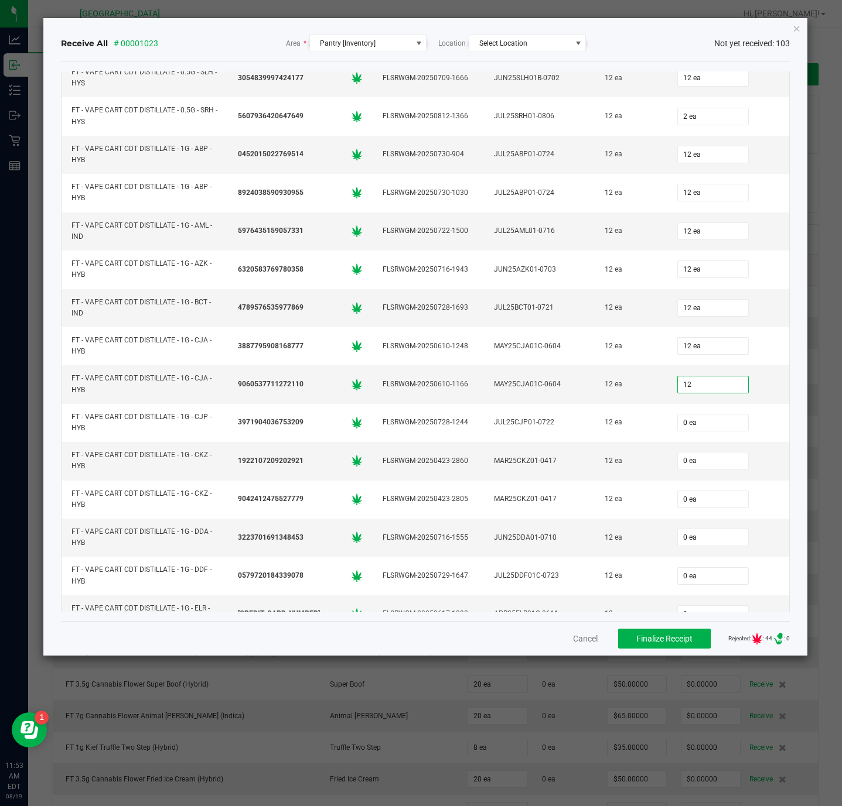
type input "0"
type input "12 ea"
type input "12"
type input "01"
type input "12 ea"
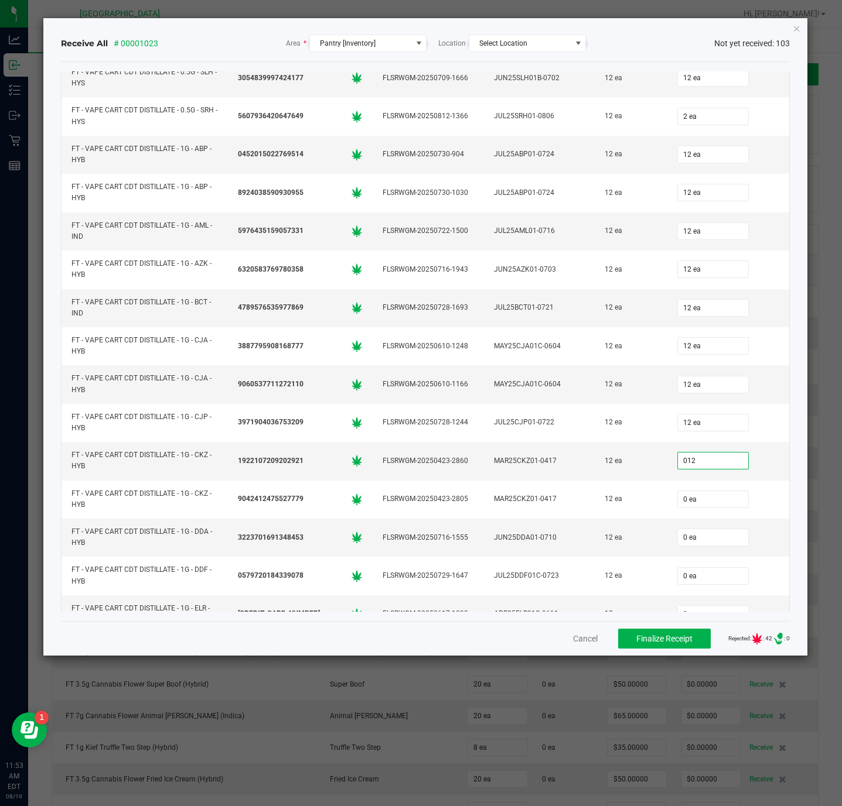
type input "012"
type input "0"
type input "12 ea"
type input "012"
type input "0"
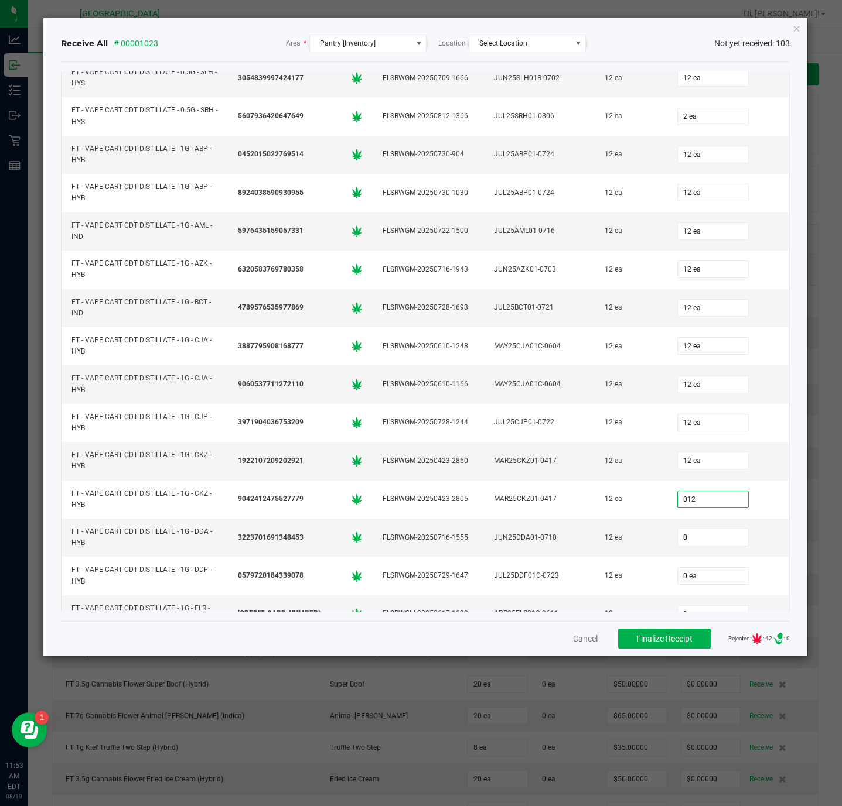
type input "12 ea"
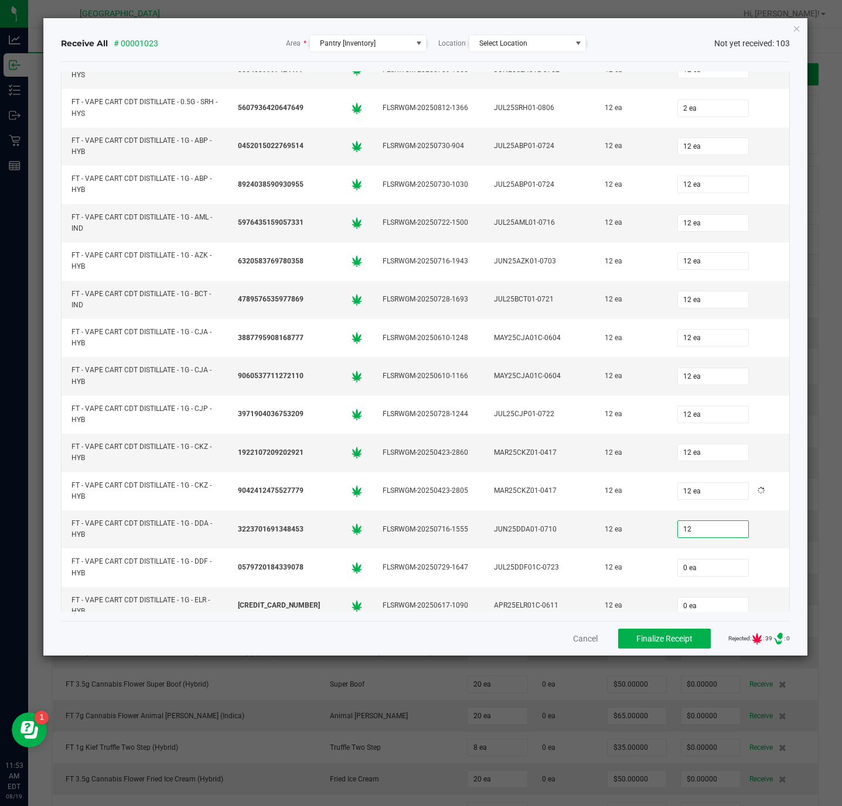
type input "12"
type input "0"
type input "12 ea"
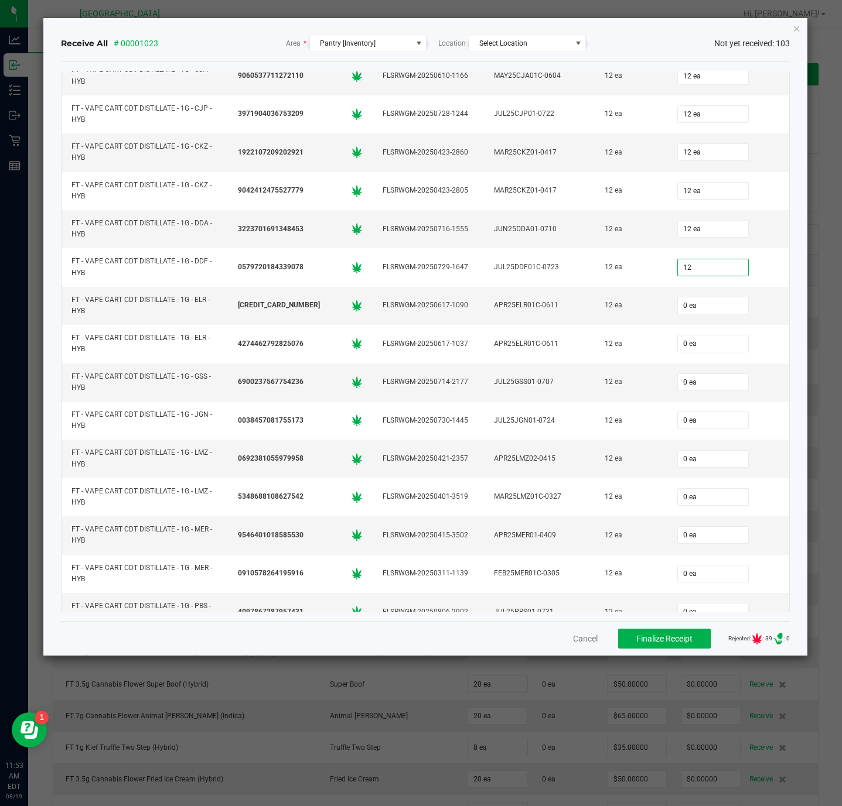
type input "12"
type input "01"
type input "12 ea"
type input "012"
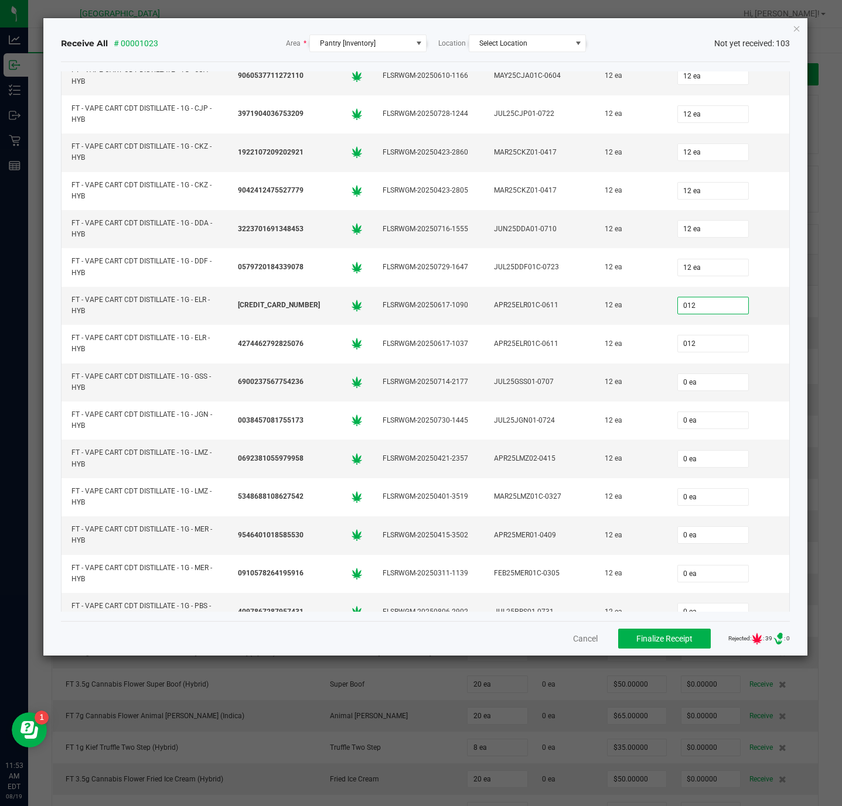
type input "12 ea"
type input "012"
type input "01"
type input "12 ea"
type input "012"
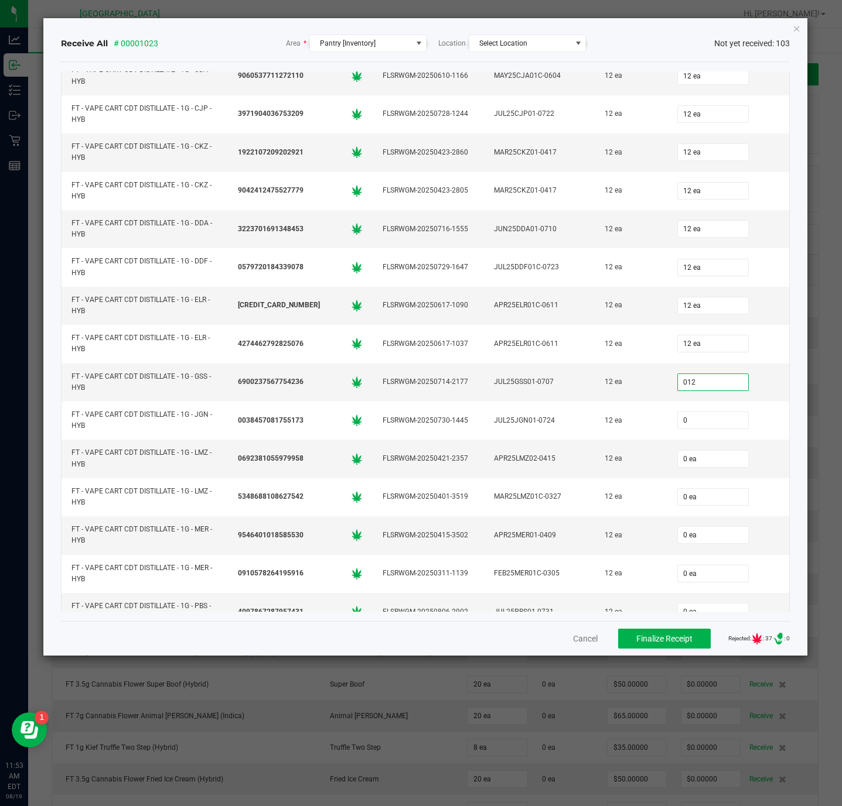
type input "01"
type input "12 ea"
type input "012"
type input "0"
type input "12 ea"
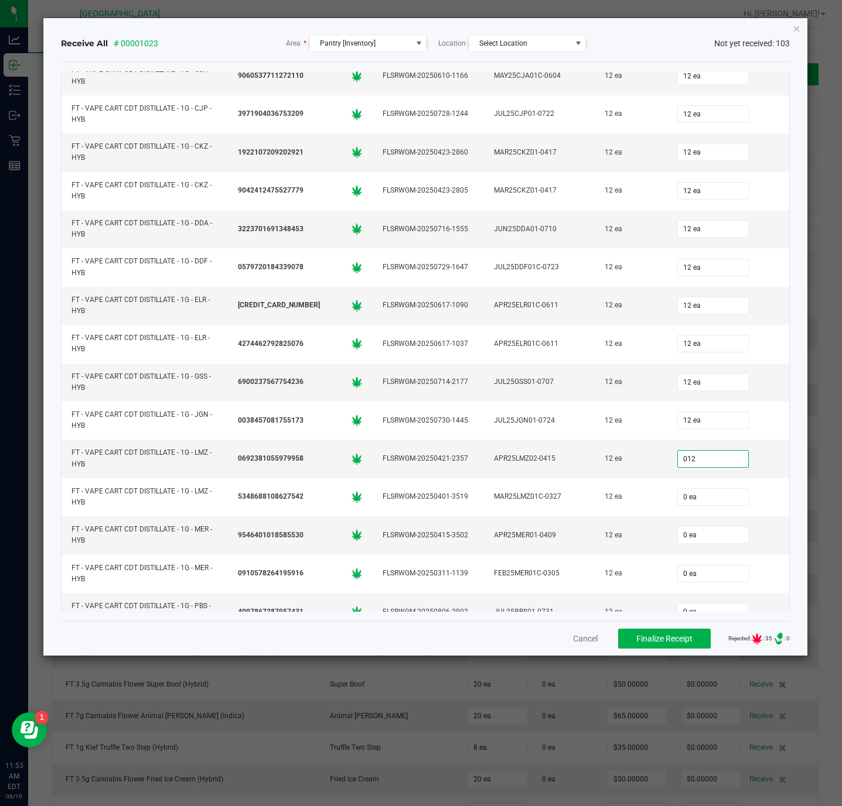
type input "012"
type input "12 ea"
type input "012"
type input "01"
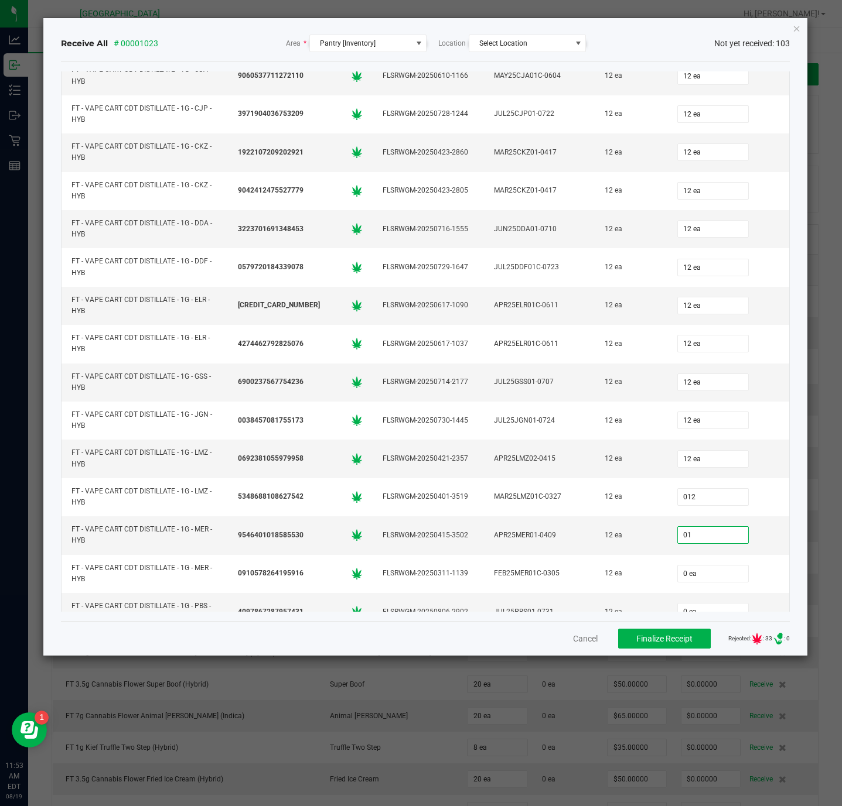
type input "12 ea"
type input "012"
type input "0"
type input "12 ea"
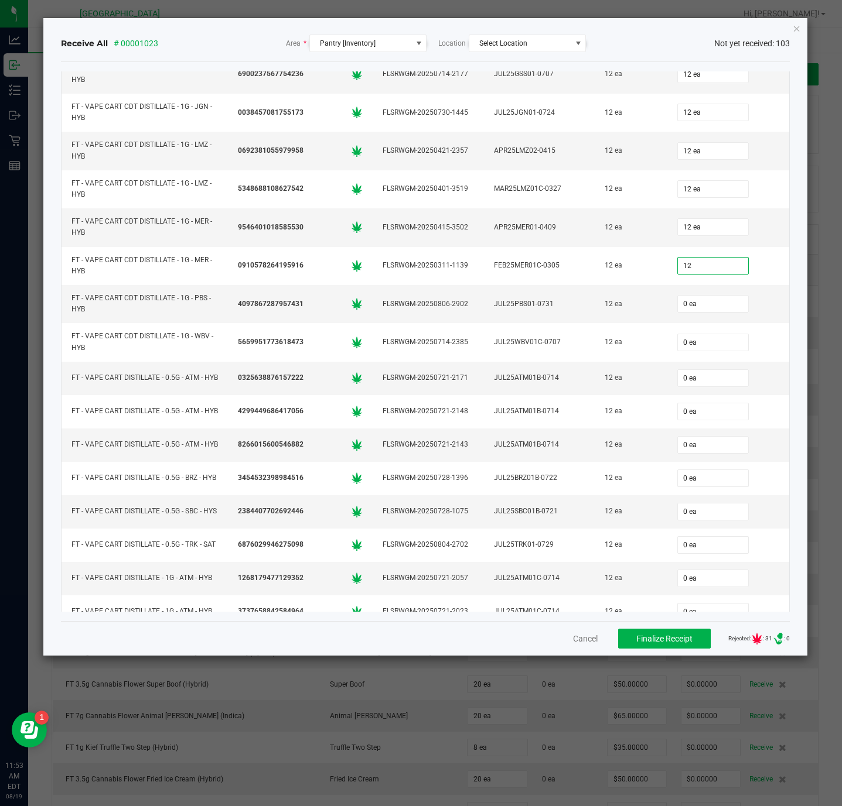
type input "12"
type input "0"
type input "12 ea"
type input "12"
type input "01"
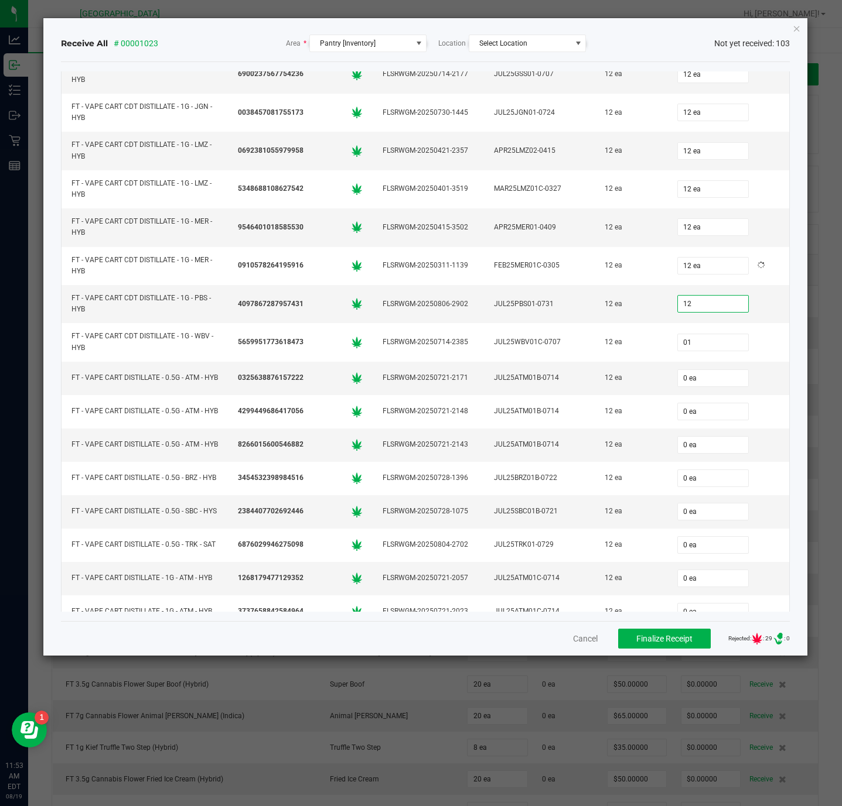
type input "12 ea"
type input "012"
type input "01"
type input "12 ea"
type input "012"
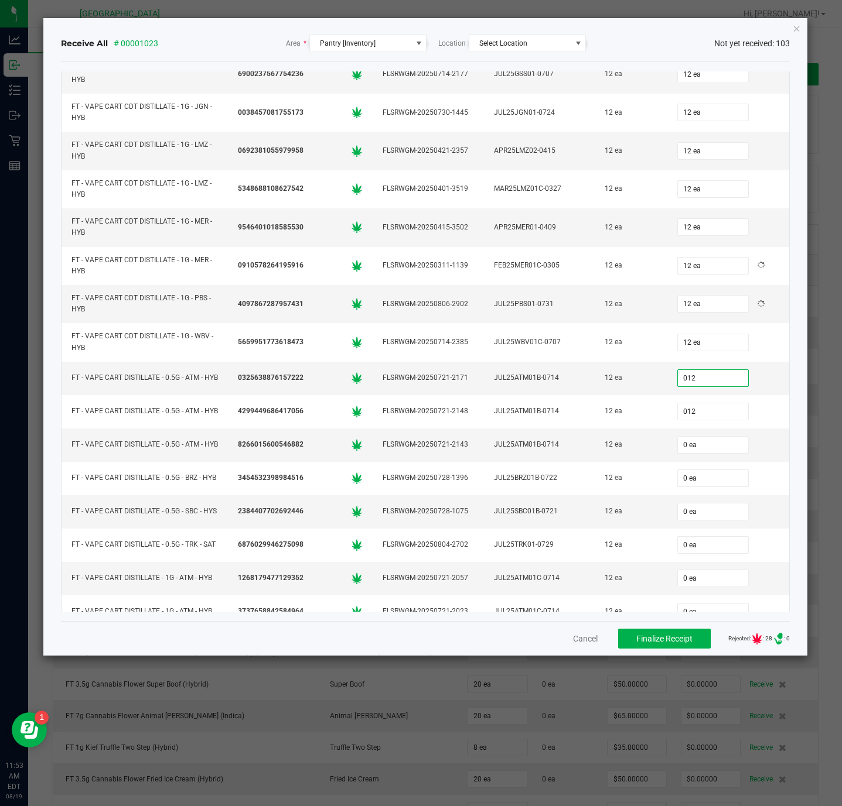
type input "012"
type input "12 ea"
type input "012"
type input "01"
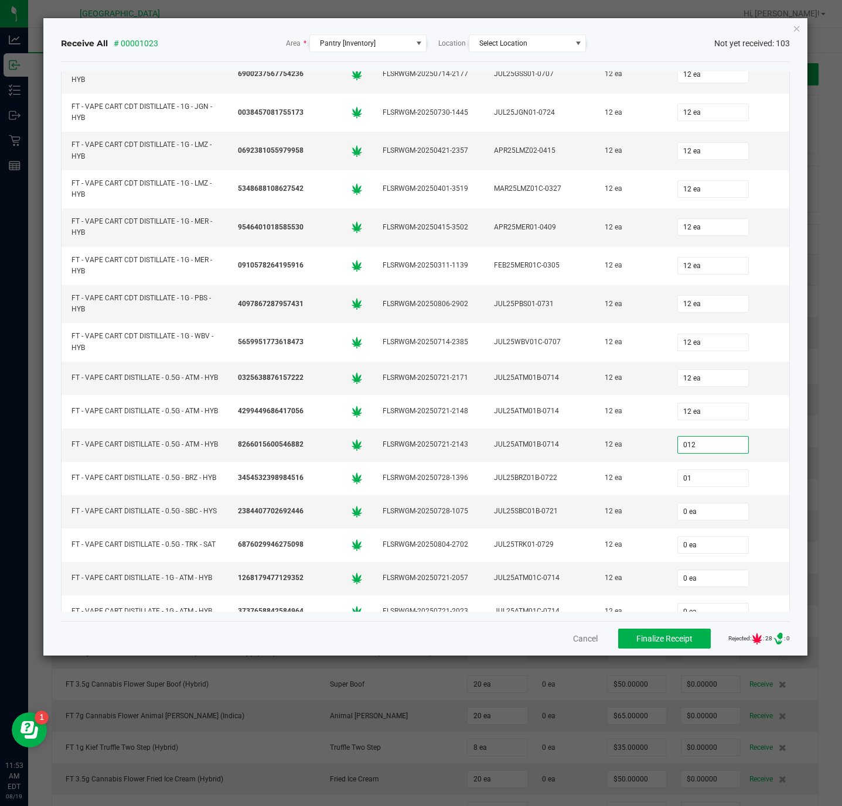
type input "12 ea"
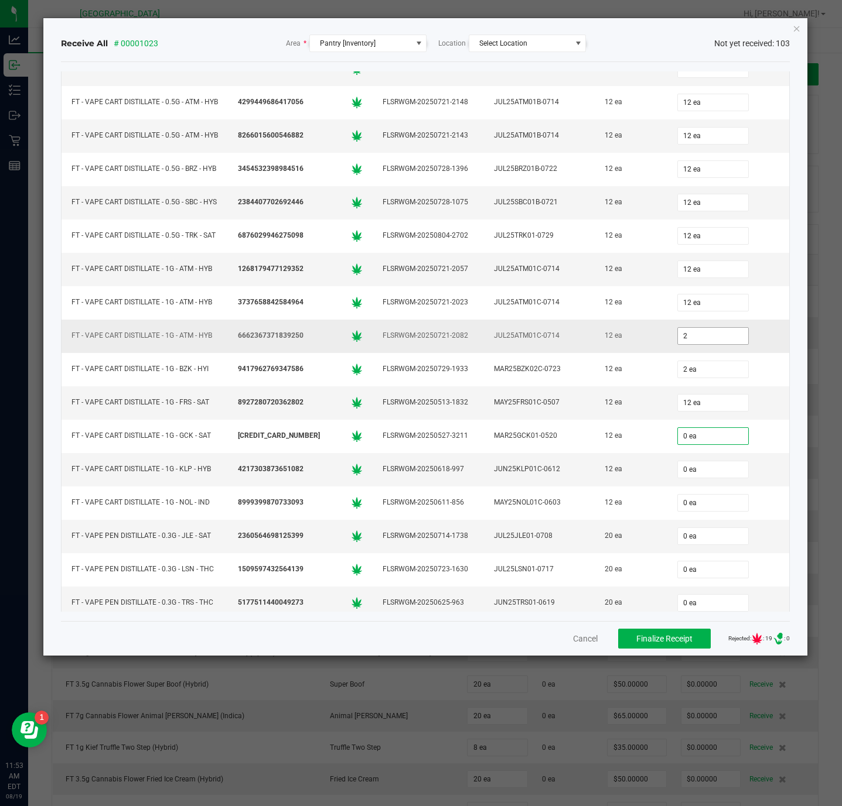
click at [678, 344] on input "2" at bounding box center [713, 336] width 70 height 16
click at [678, 411] on input "2" at bounding box center [713, 403] width 70 height 16
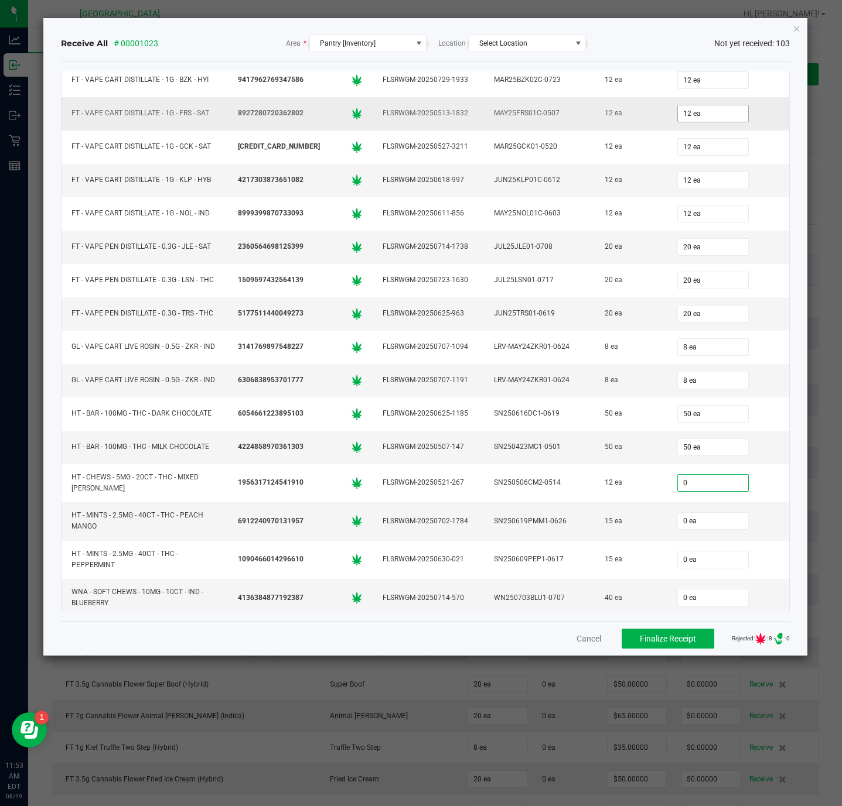
scroll to position [3234, 0]
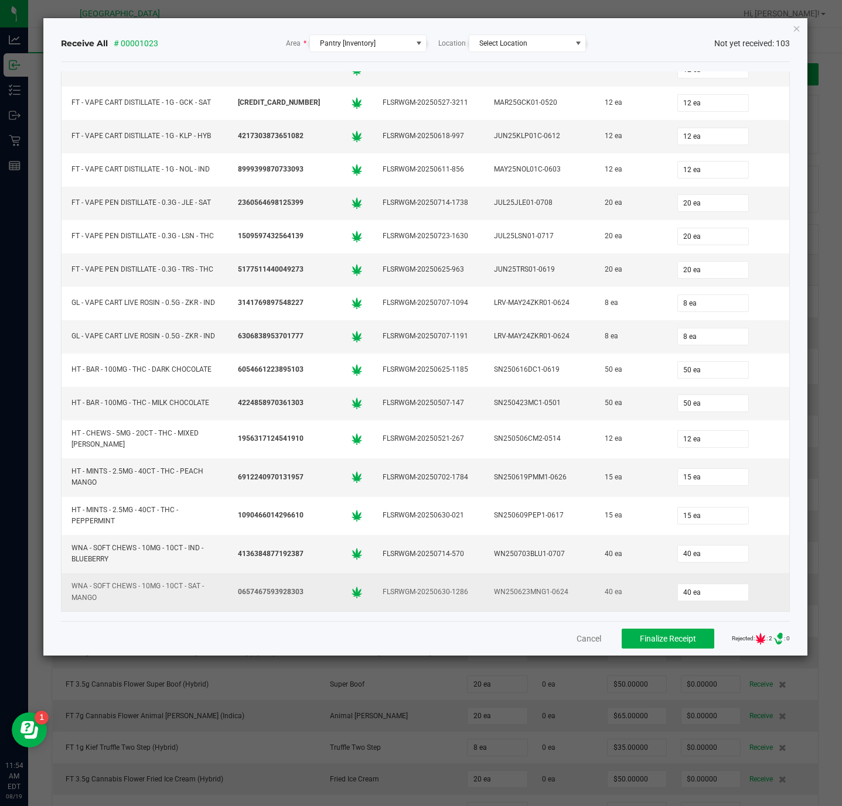
click at [604, 608] on td "40 ea" at bounding box center [630, 591] width 72 height 37
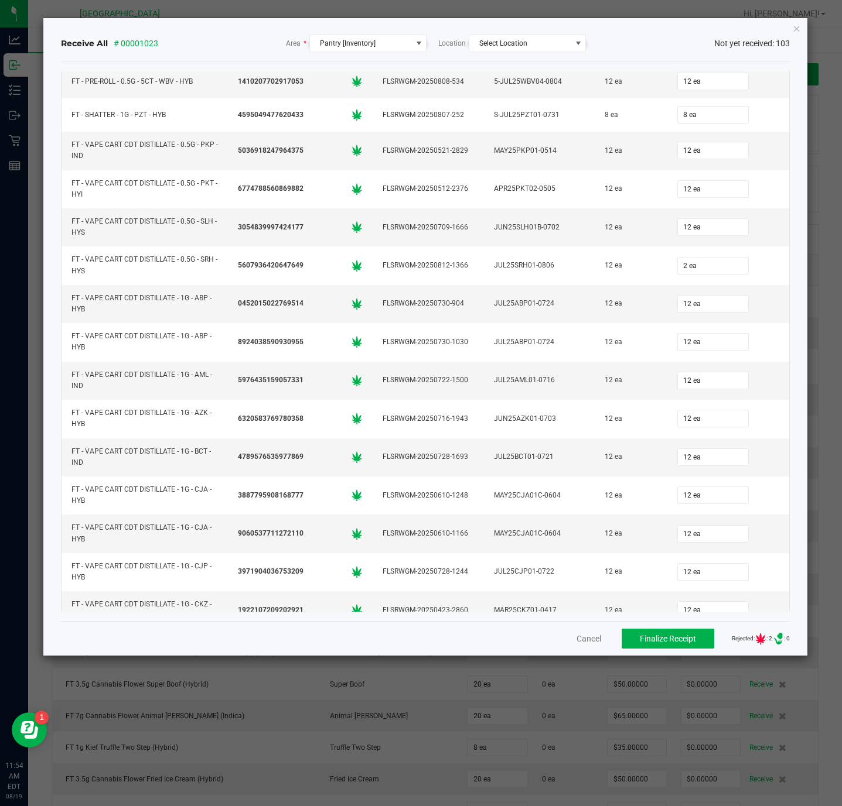
scroll to position [1478, 0]
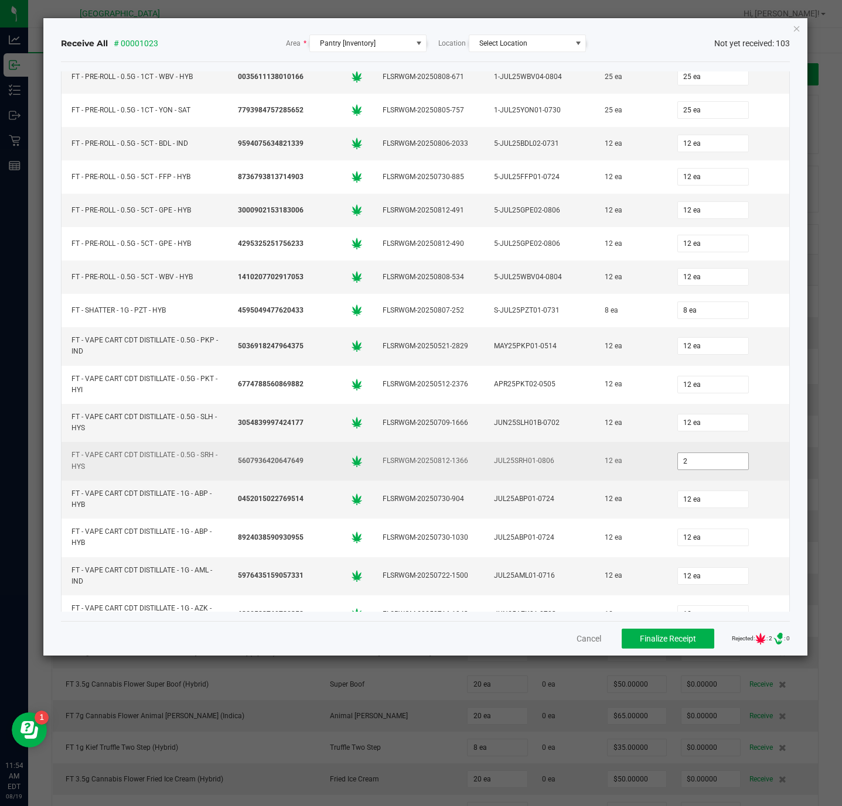
click at [678, 470] on input "2" at bounding box center [713, 461] width 70 height 16
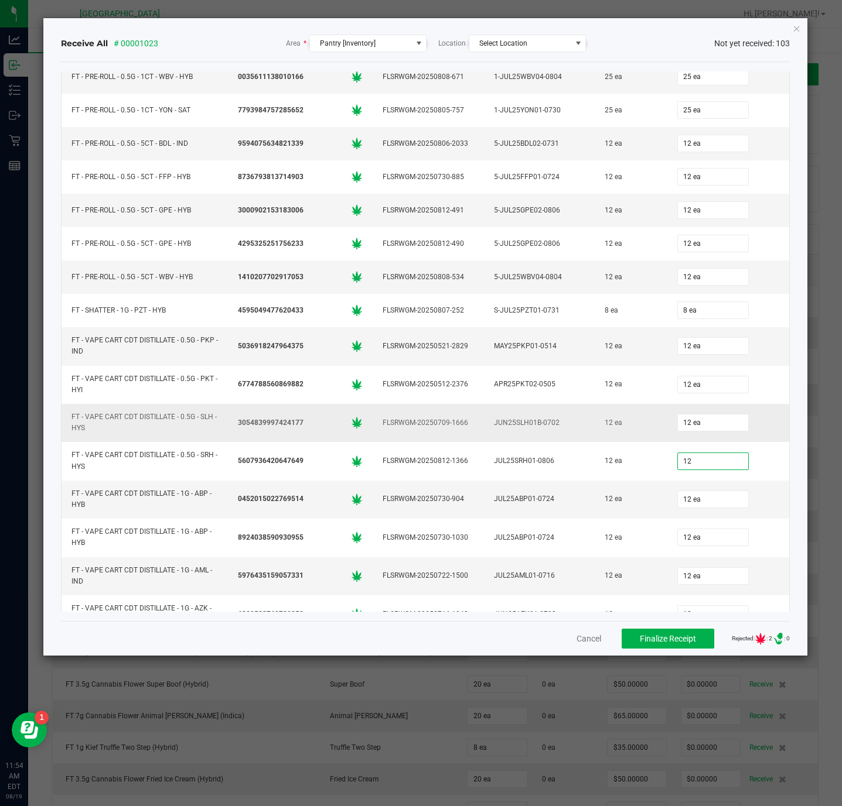
click at [748, 442] on td "12 ea" at bounding box center [728, 423] width 122 height 38
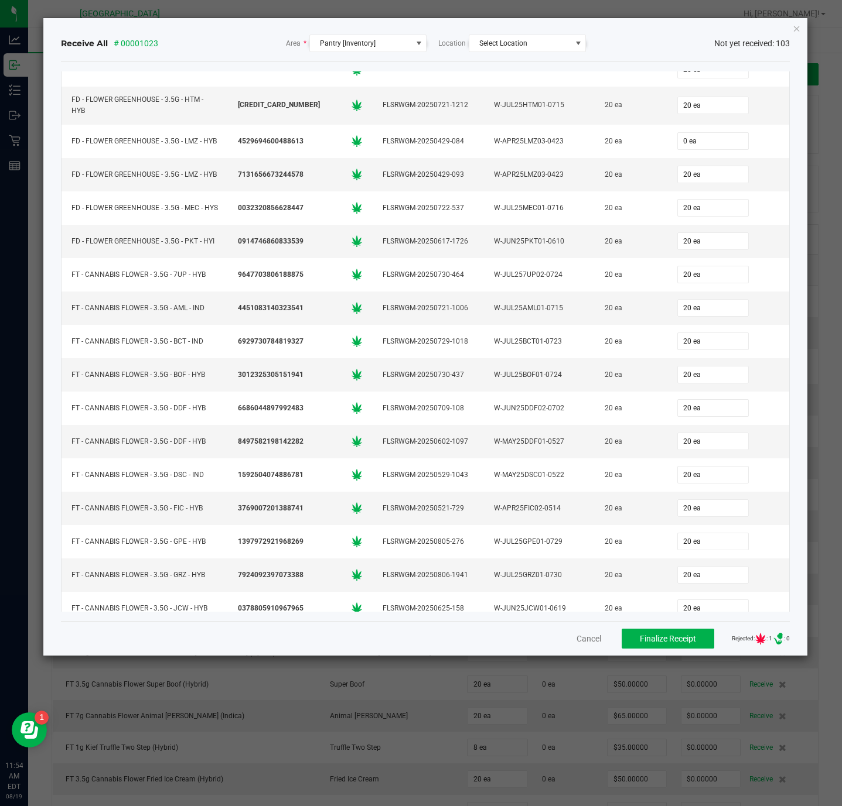
scroll to position [0, 0]
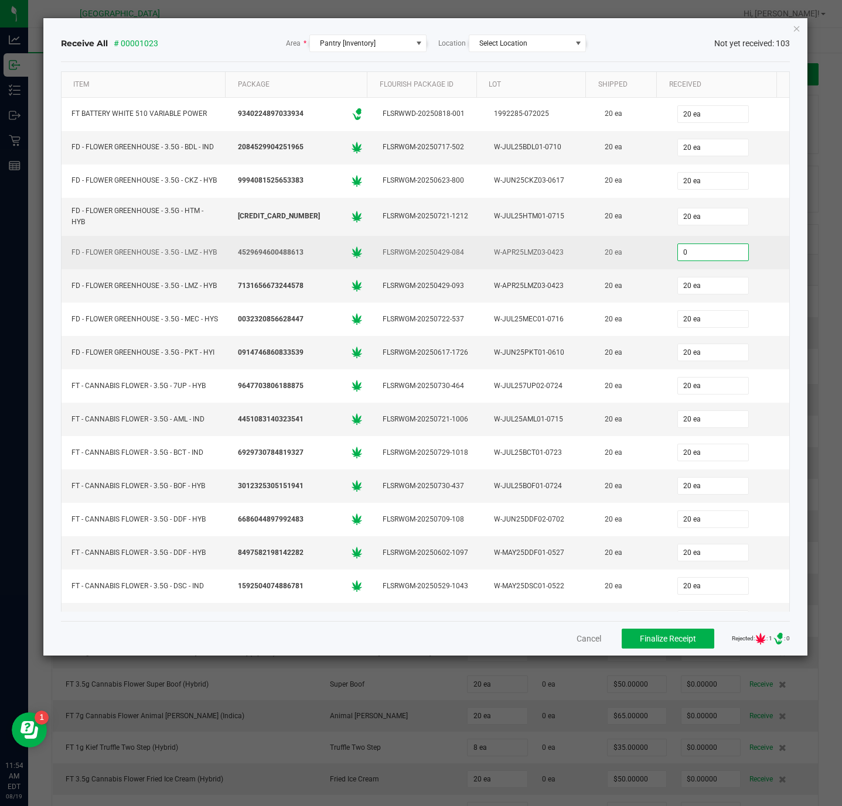
click at [678, 261] on input "0" at bounding box center [713, 252] width 70 height 16
click at [759, 264] on td "20" at bounding box center [728, 252] width 122 height 33
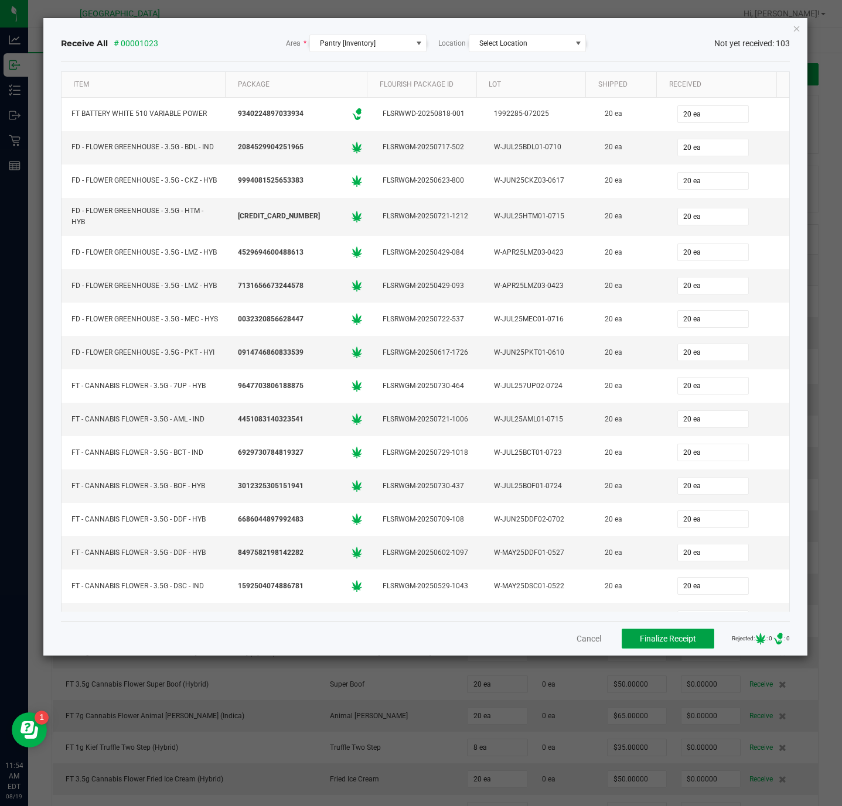
click at [672, 632] on button "Finalize Receipt" at bounding box center [667, 639] width 93 height 20
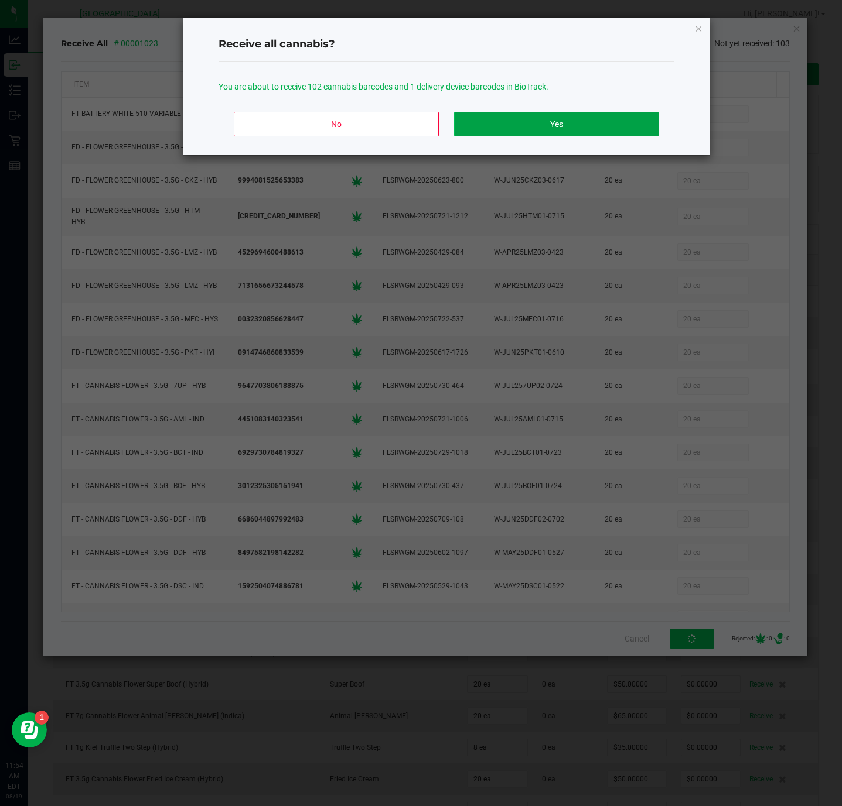
click at [521, 125] on button "Yes" at bounding box center [556, 124] width 205 height 25
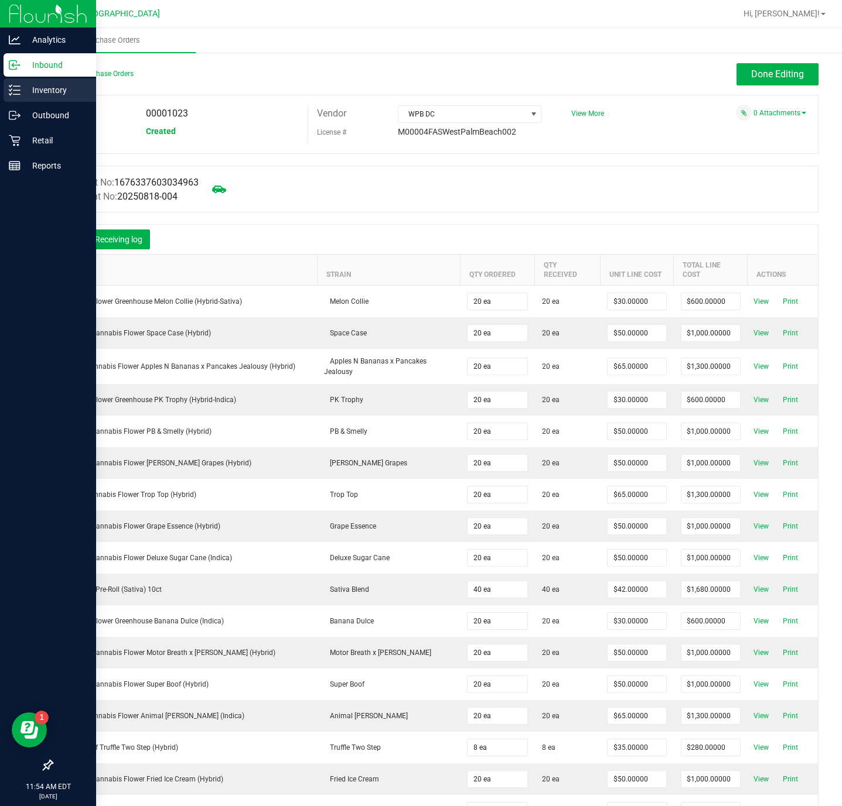
click at [53, 97] on p "Inventory" at bounding box center [55, 90] width 70 height 14
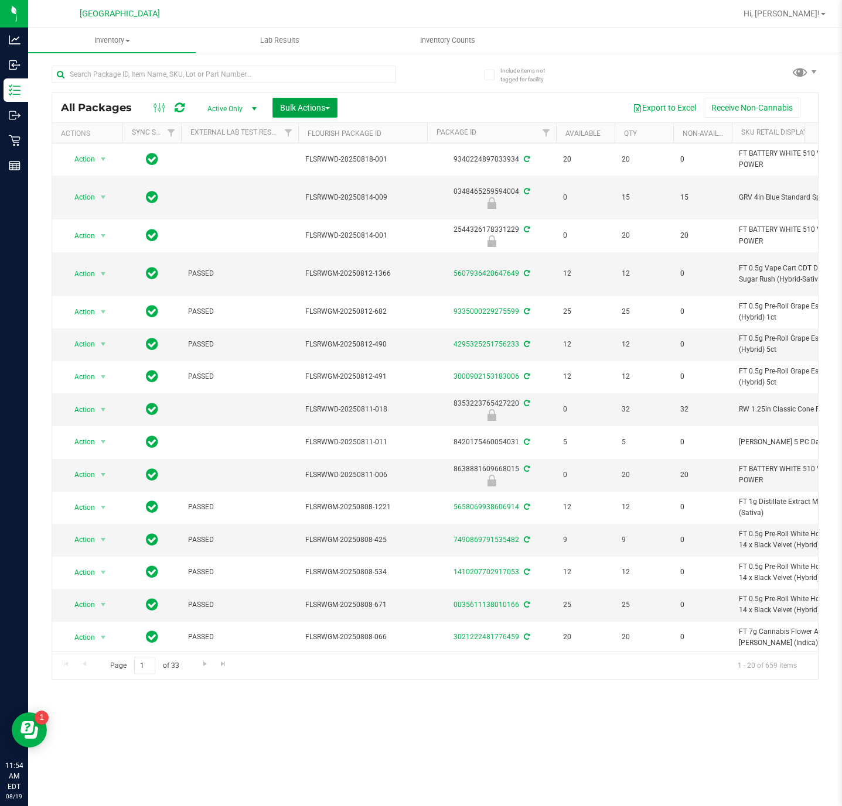
click at [319, 110] on span "Bulk Actions" at bounding box center [305, 107] width 50 height 9
click at [324, 220] on span "Lock/Unlock packages" at bounding box center [319, 220] width 80 height 9
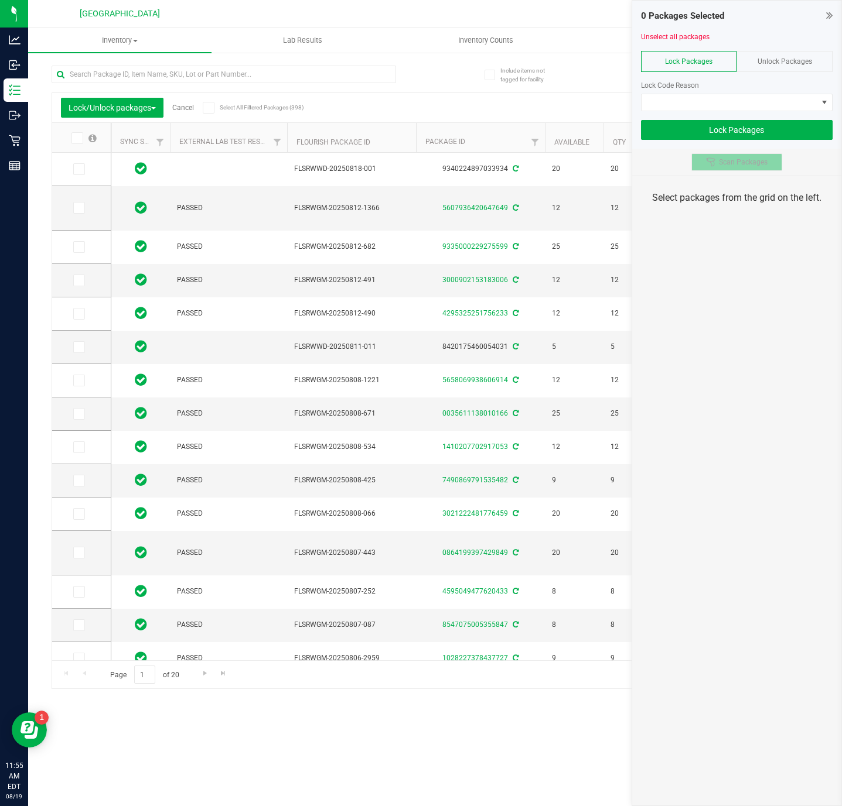
click at [730, 160] on span "Scan Packages" at bounding box center [743, 162] width 49 height 9
click at [728, 99] on span at bounding box center [729, 102] width 176 height 16
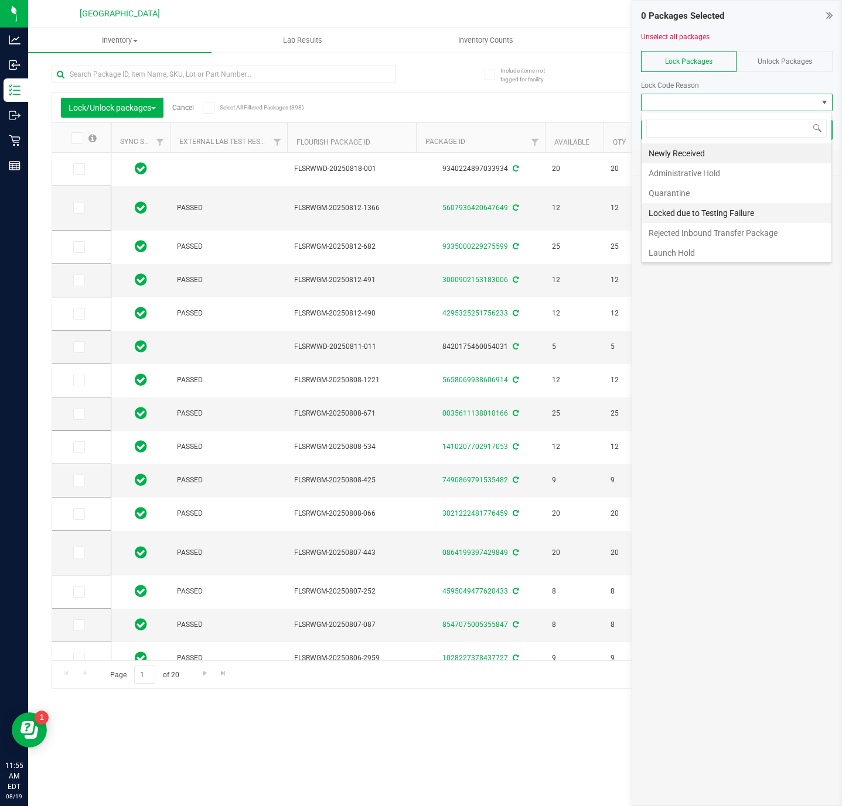
scroll to position [6, 0]
click at [702, 249] on li "Launch Hold" at bounding box center [736, 251] width 190 height 20
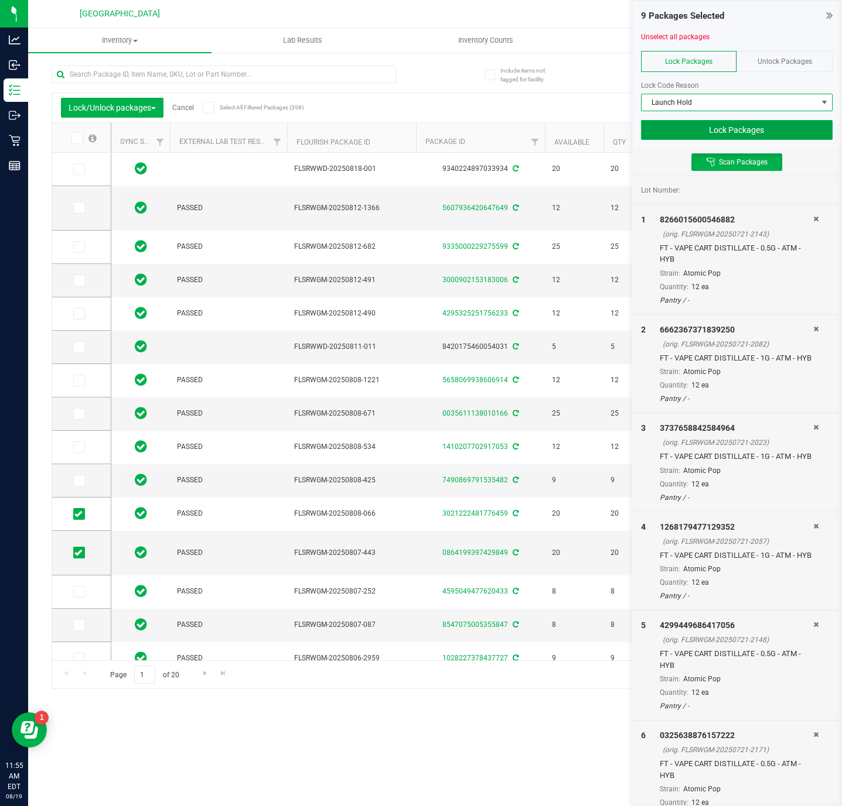
click at [666, 137] on button "Lock Packages" at bounding box center [736, 130] width 191 height 20
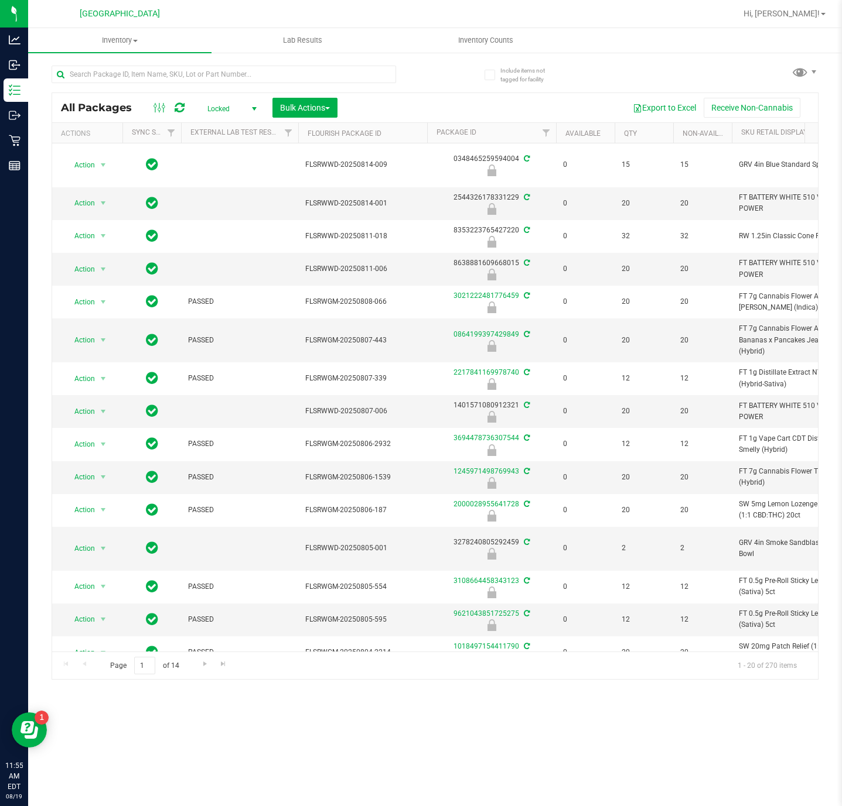
click at [247, 104] on span "select" at bounding box center [254, 109] width 15 height 16
click at [246, 126] on li "Active Only" at bounding box center [229, 129] width 63 height 18
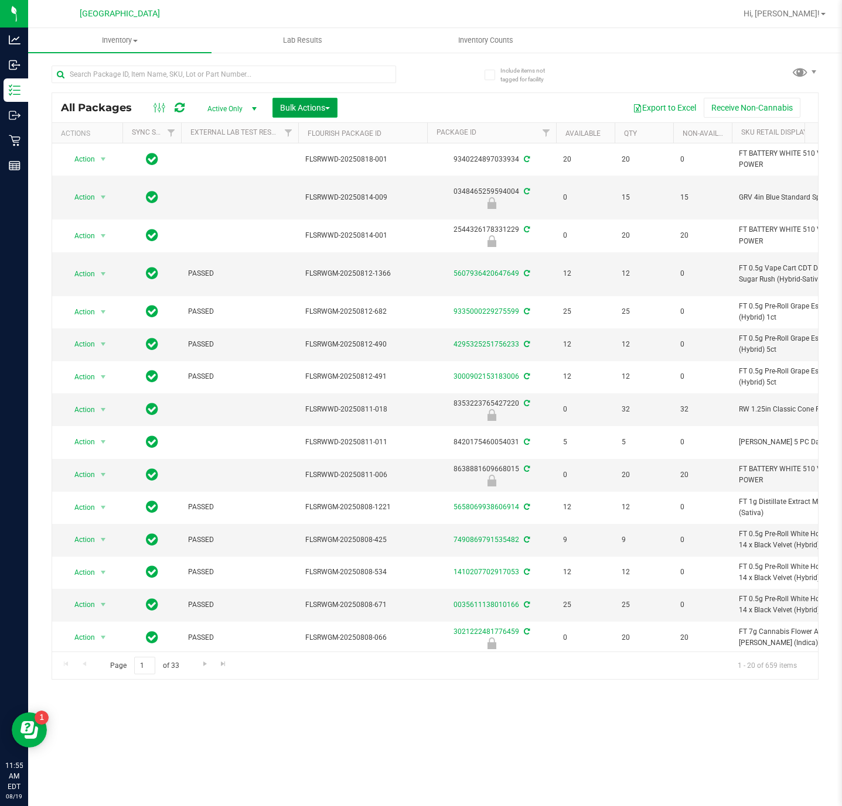
click at [272, 106] on button "Bulk Actions" at bounding box center [304, 108] width 65 height 20
click at [314, 232] on li "Lock/Unlock packages" at bounding box center [327, 222] width 111 height 22
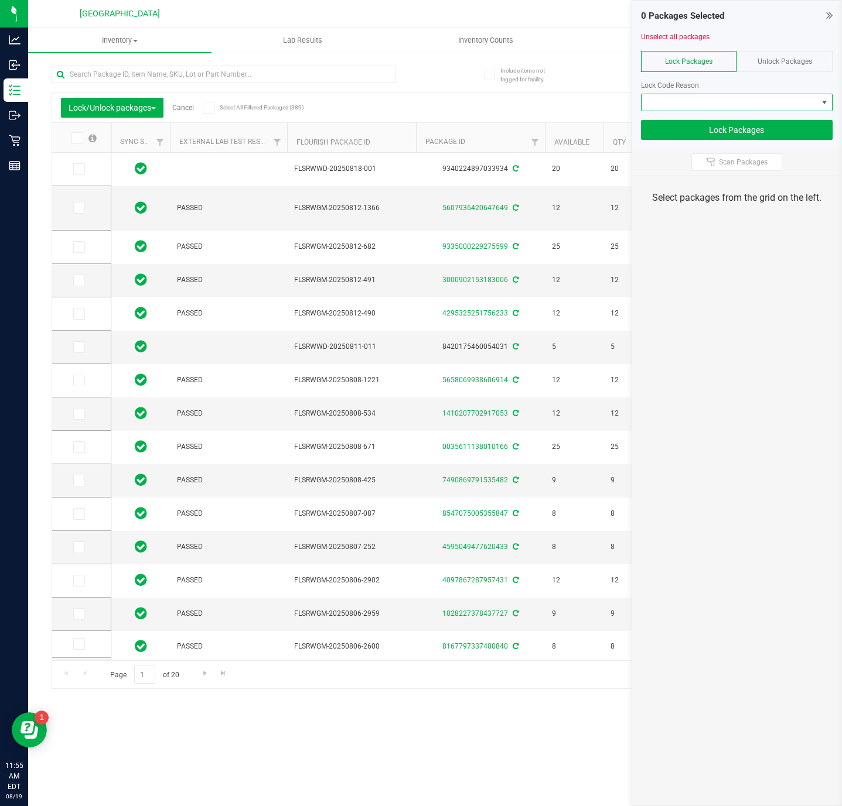
click at [728, 109] on span at bounding box center [729, 102] width 176 height 16
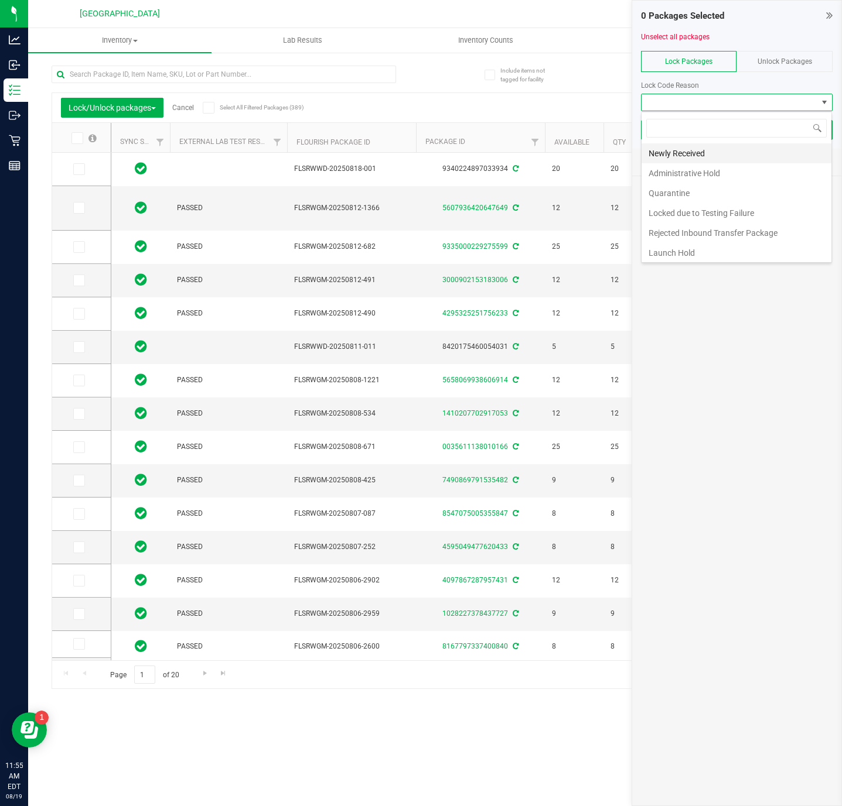
scroll to position [18, 190]
click at [712, 158] on li "Newly Received" at bounding box center [736, 153] width 190 height 20
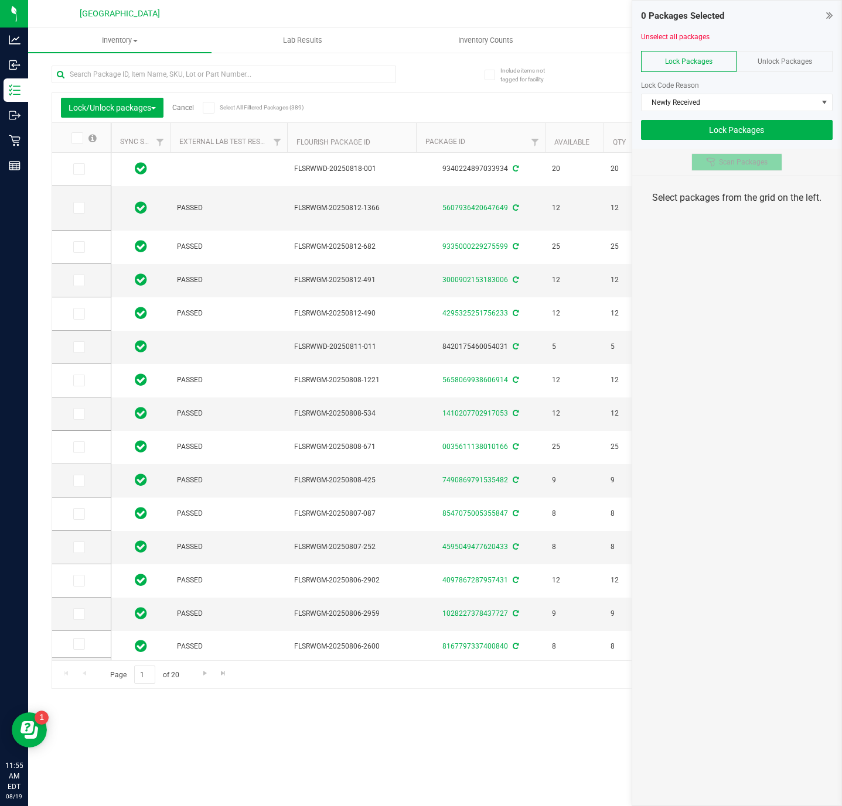
click at [722, 164] on span "Scan Packages" at bounding box center [743, 162] width 49 height 9
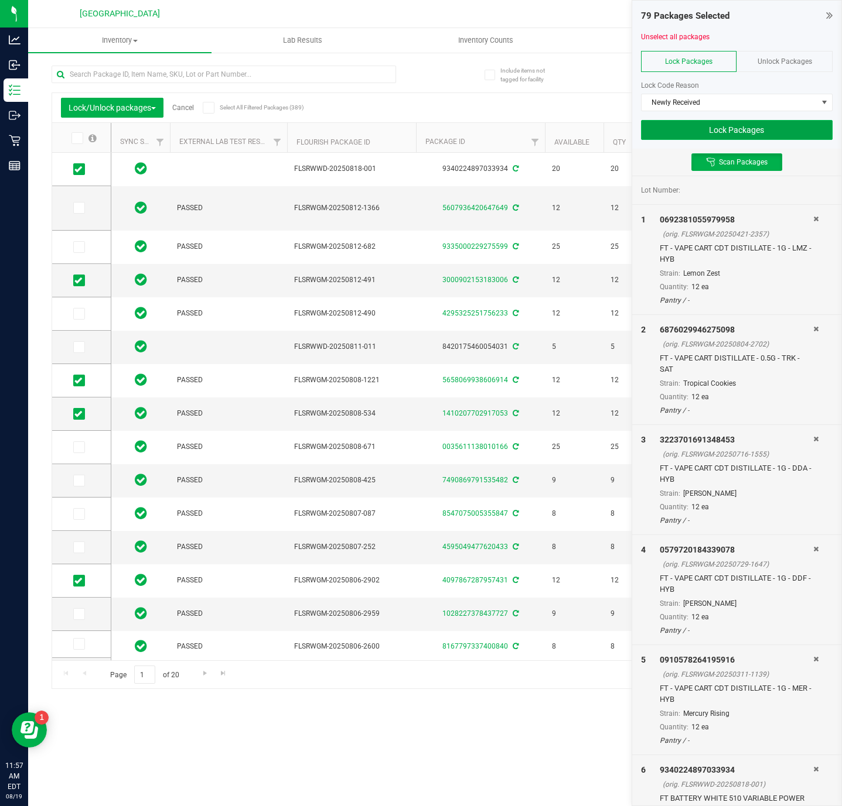
click at [683, 128] on button "Lock Packages" at bounding box center [736, 130] width 191 height 20
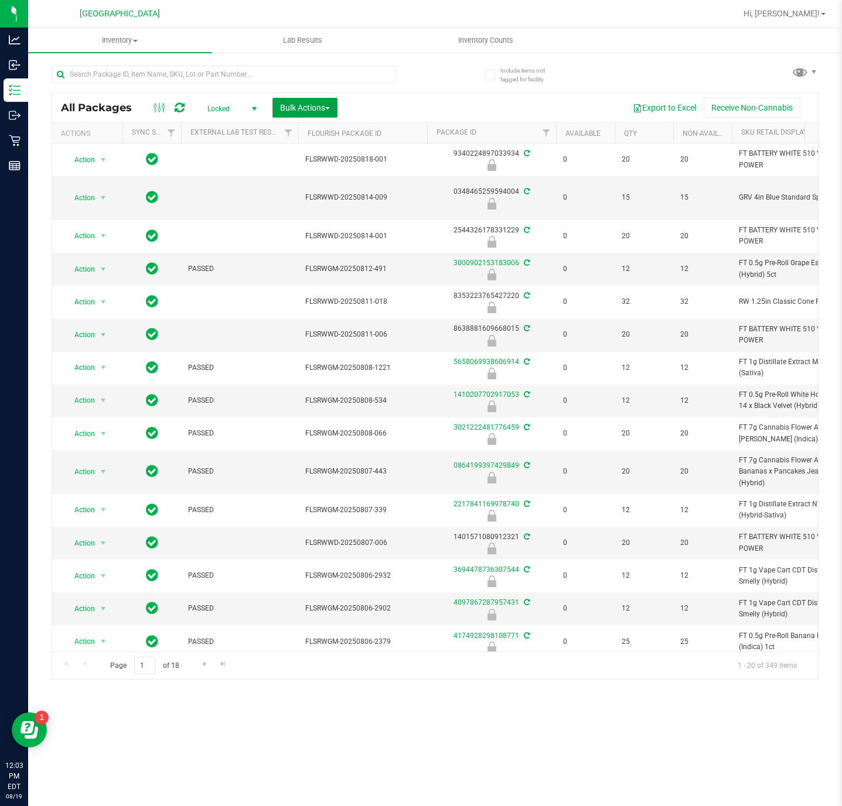
click at [306, 106] on span "Bulk Actions" at bounding box center [305, 107] width 50 height 9
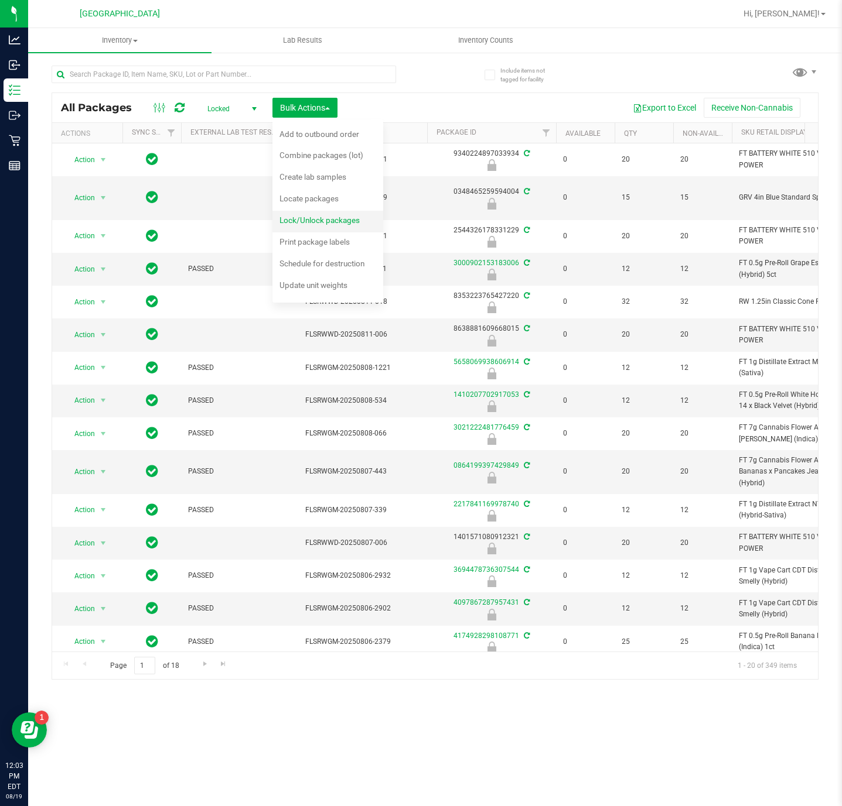
click at [327, 223] on span "Lock/Unlock packages" at bounding box center [319, 220] width 80 height 9
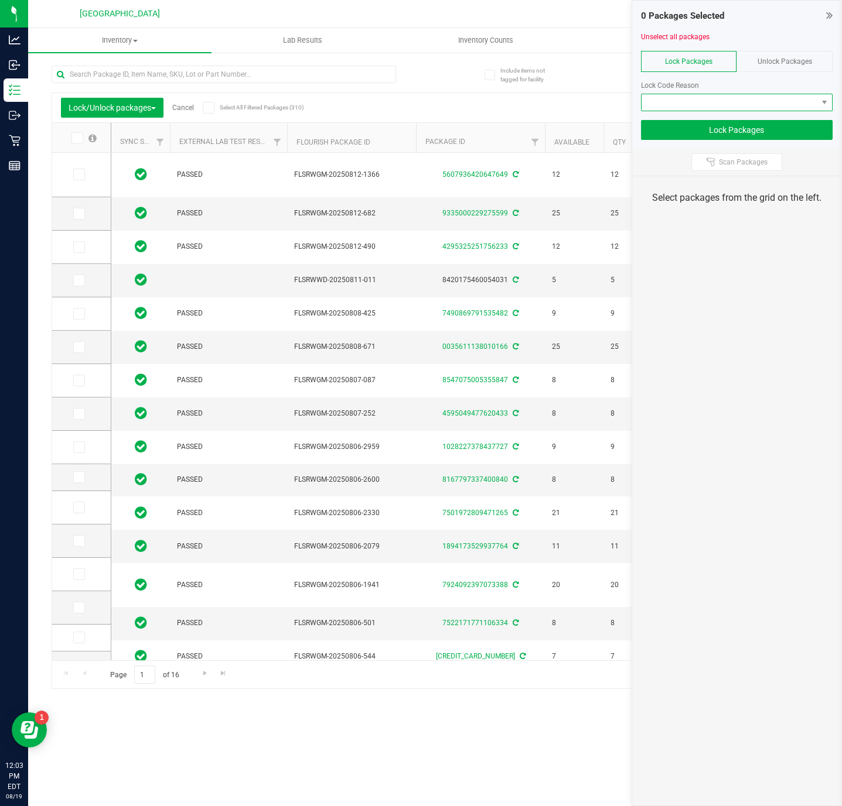
click at [719, 106] on span at bounding box center [729, 102] width 176 height 16
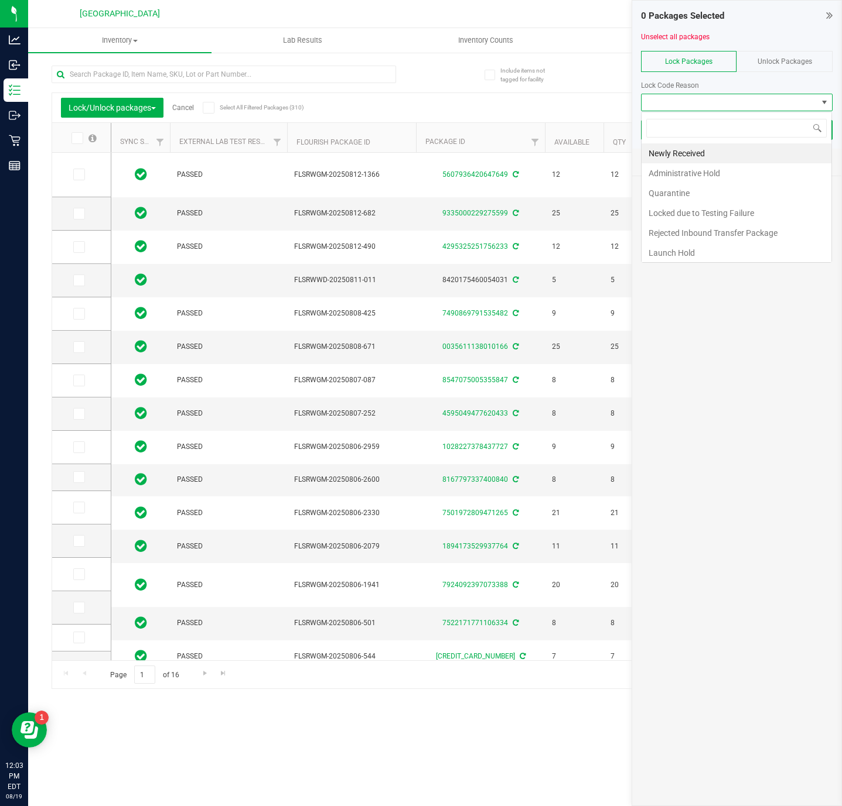
scroll to position [18, 190]
click at [688, 151] on li "Newly Received" at bounding box center [736, 153] width 190 height 20
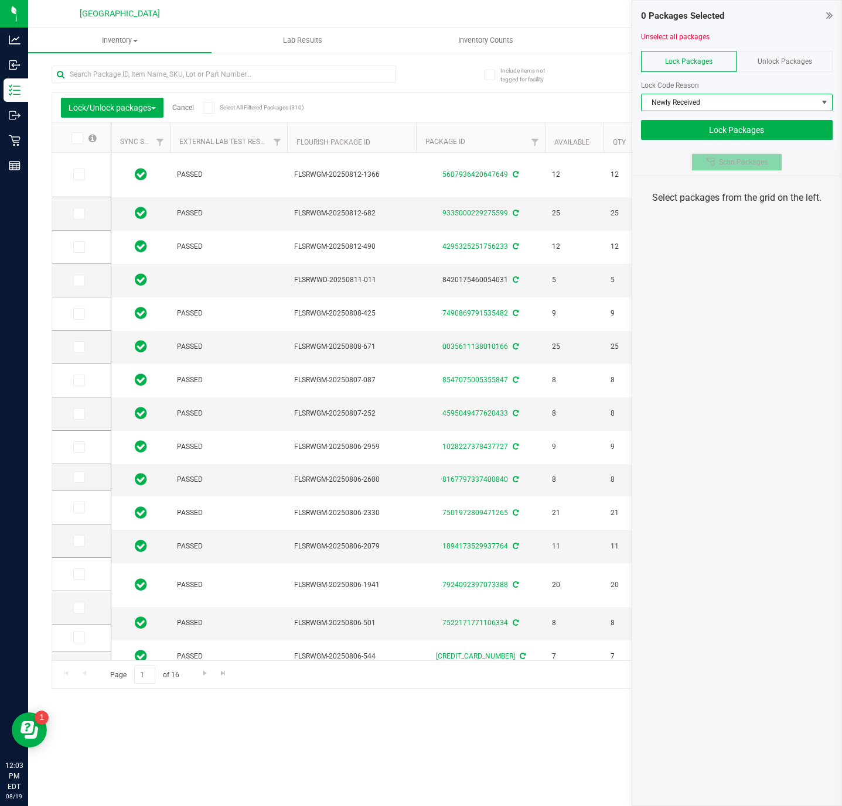
click at [712, 169] on button "Scan Packages" at bounding box center [736, 162] width 91 height 18
click at [514, 83] on div "Include items not tagged for facility" at bounding box center [521, 74] width 74 height 23
click at [822, 15] on div "0 Packages Selected" at bounding box center [736, 15] width 191 height 13
click at [819, 16] on div "0 Packages Selected" at bounding box center [736, 15] width 191 height 13
click at [832, 13] on icon at bounding box center [829, 15] width 6 height 12
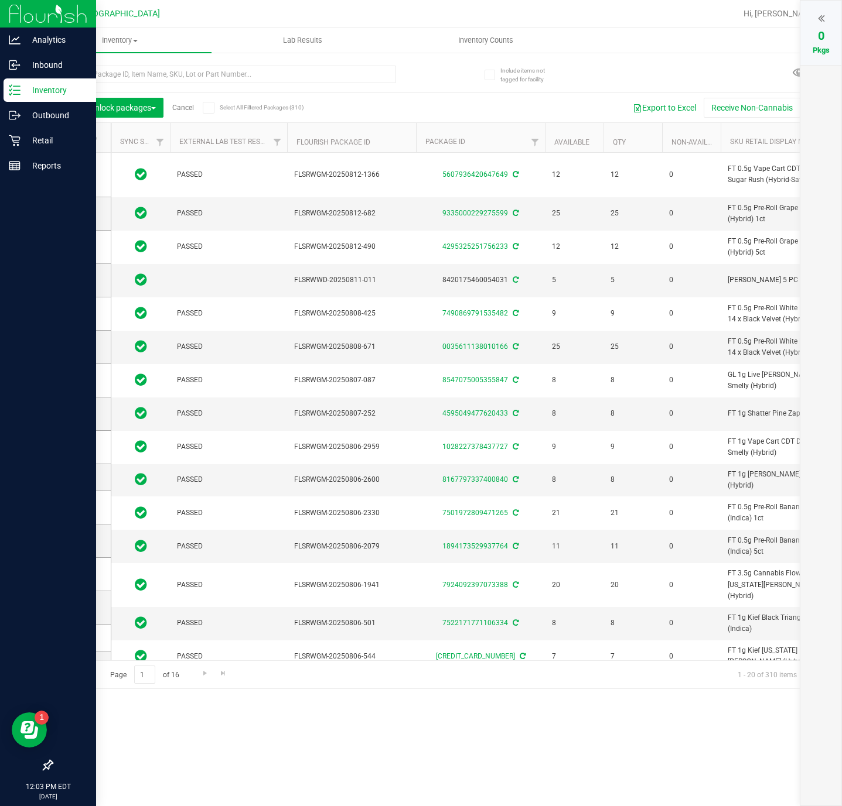
click at [1, 87] on link "Inventory" at bounding box center [48, 90] width 96 height 25
click at [44, 90] on p "Inventory" at bounding box center [55, 90] width 70 height 14
click at [45, 88] on p "Inventory" at bounding box center [55, 90] width 70 height 14
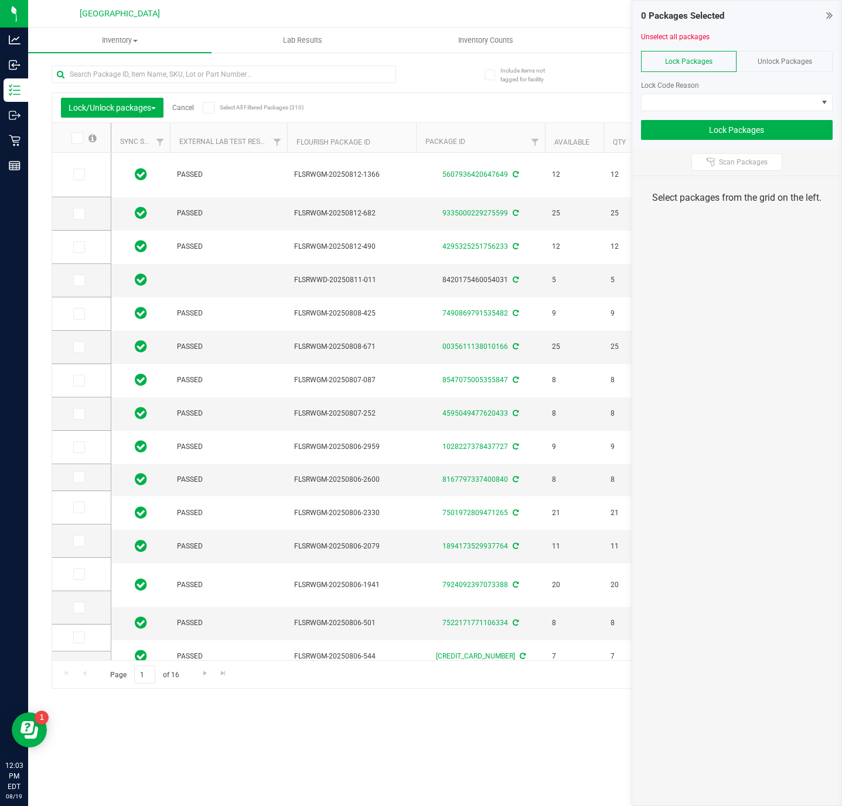
click at [176, 101] on div "Lock/Unlock packages Cancel Select All Filtered Packages (310)" at bounding box center [169, 108] width 217 height 20
click at [182, 108] on link "Cancel" at bounding box center [183, 108] width 22 height 8
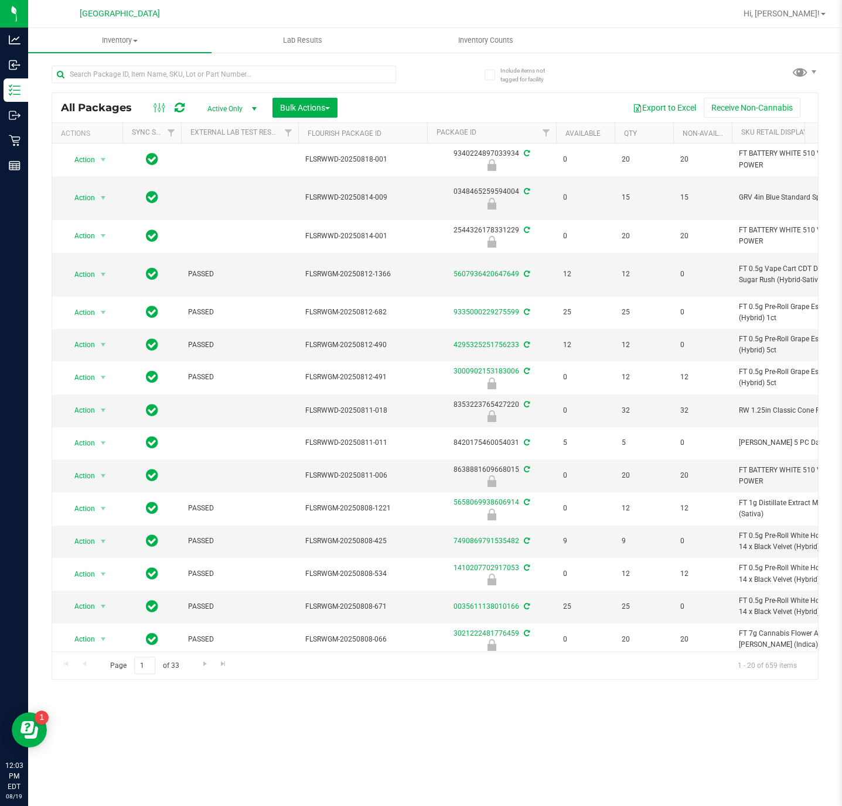
click at [364, 63] on div at bounding box center [244, 73] width 384 height 37
click at [364, 66] on input "text" at bounding box center [224, 75] width 344 height 18
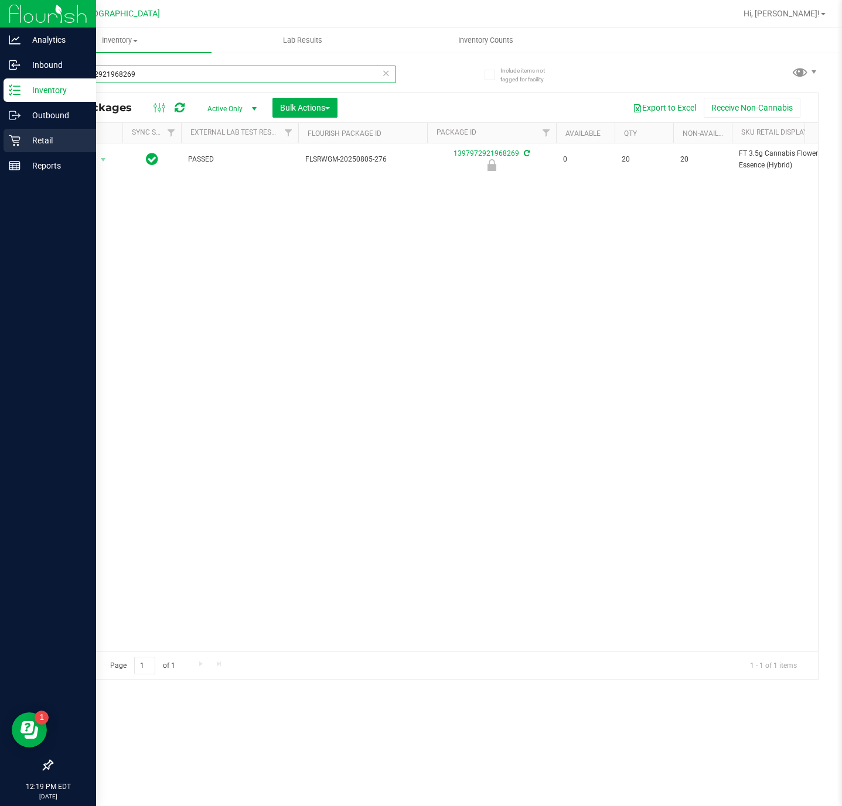
type input "1397972921968269"
click at [39, 141] on p "Retail" at bounding box center [55, 141] width 70 height 14
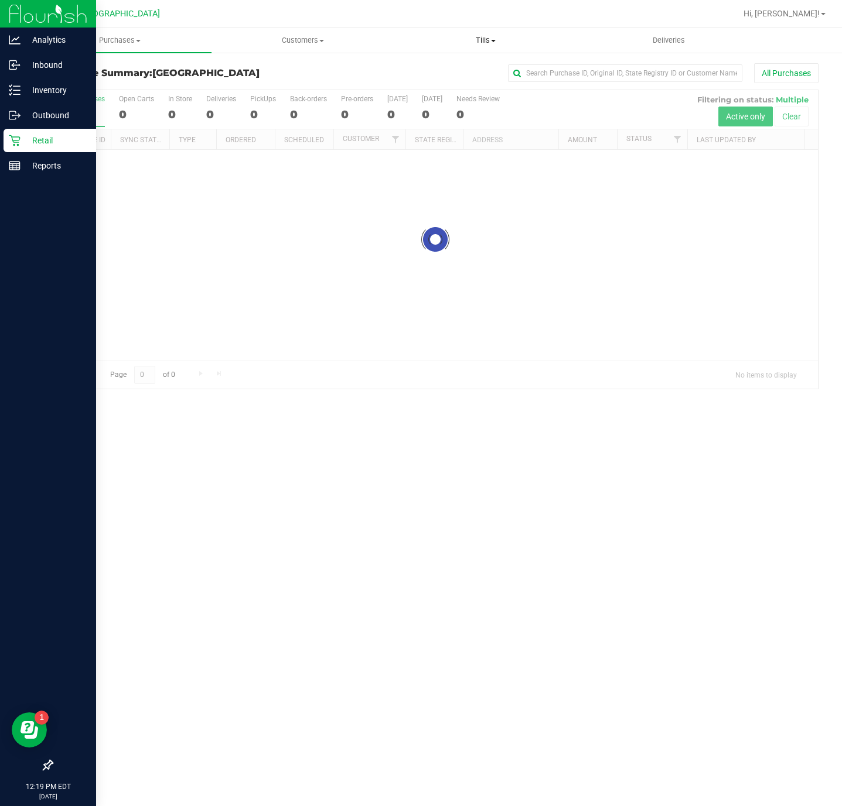
click at [492, 40] on span at bounding box center [493, 41] width 5 height 2
click at [470, 67] on span "Manage tills" at bounding box center [433, 71] width 79 height 10
